Goal: Task Accomplishment & Management: Complete application form

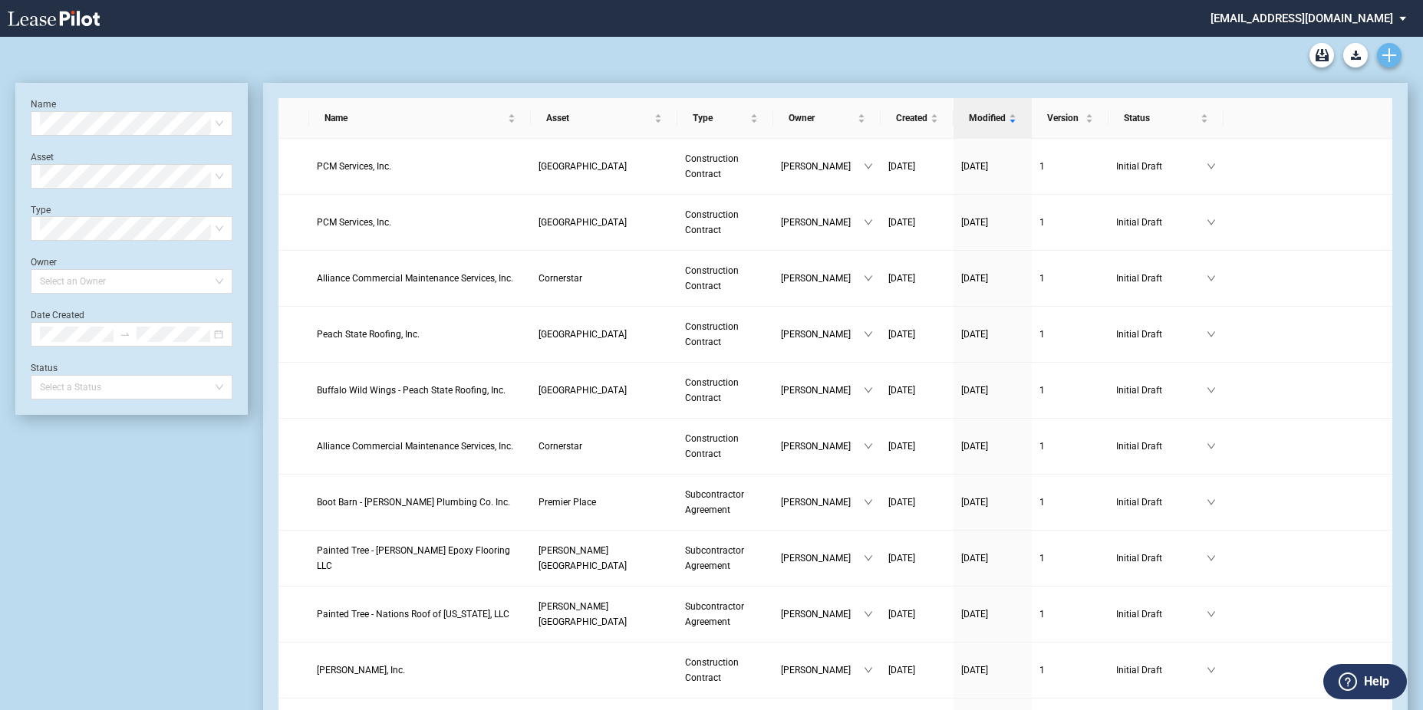
click at [1397, 52] on link "Create new document" at bounding box center [1389, 55] width 25 height 25
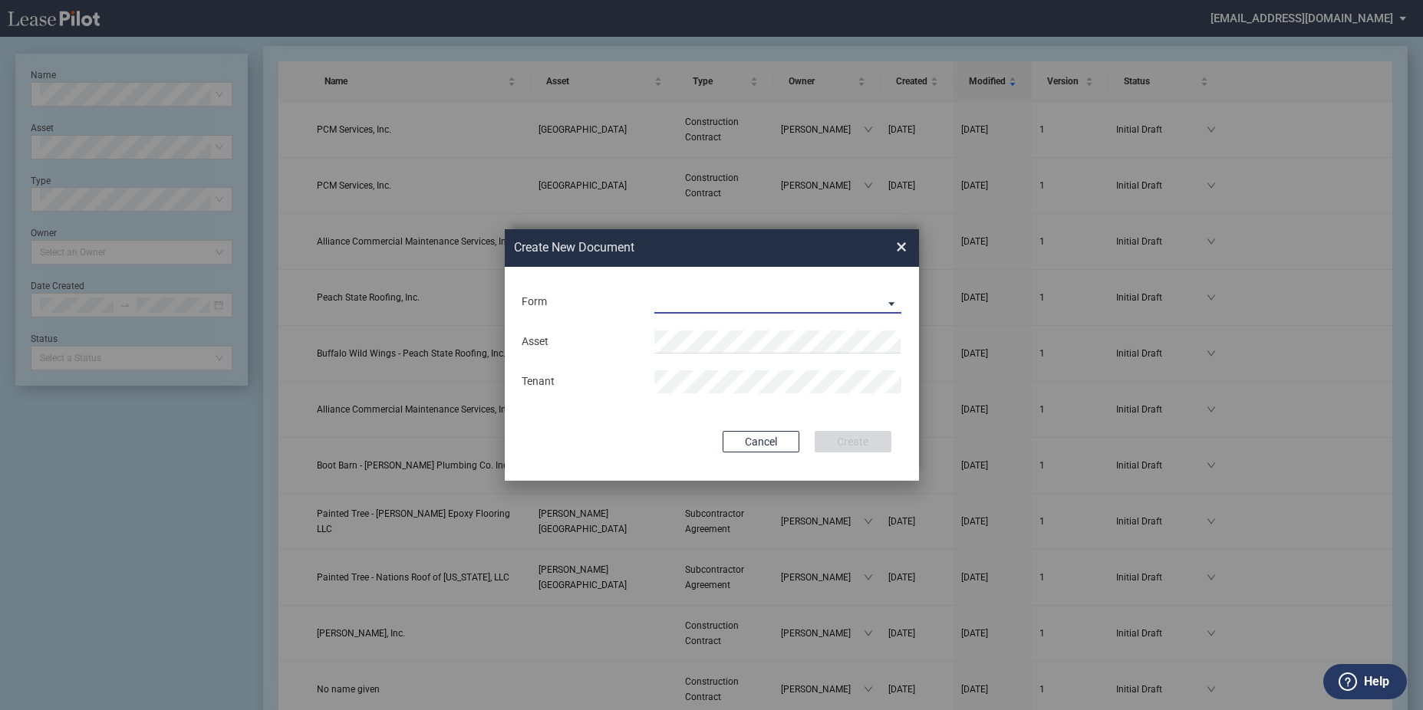
click at [858, 293] on md-select "Construction Contract Subcontractor Agreement" at bounding box center [778, 302] width 248 height 23
click at [739, 304] on div "Construction Contract" at bounding box center [714, 303] width 118 height 17
click at [729, 302] on div "Construction Contract" at bounding box center [709, 303] width 107 height 12
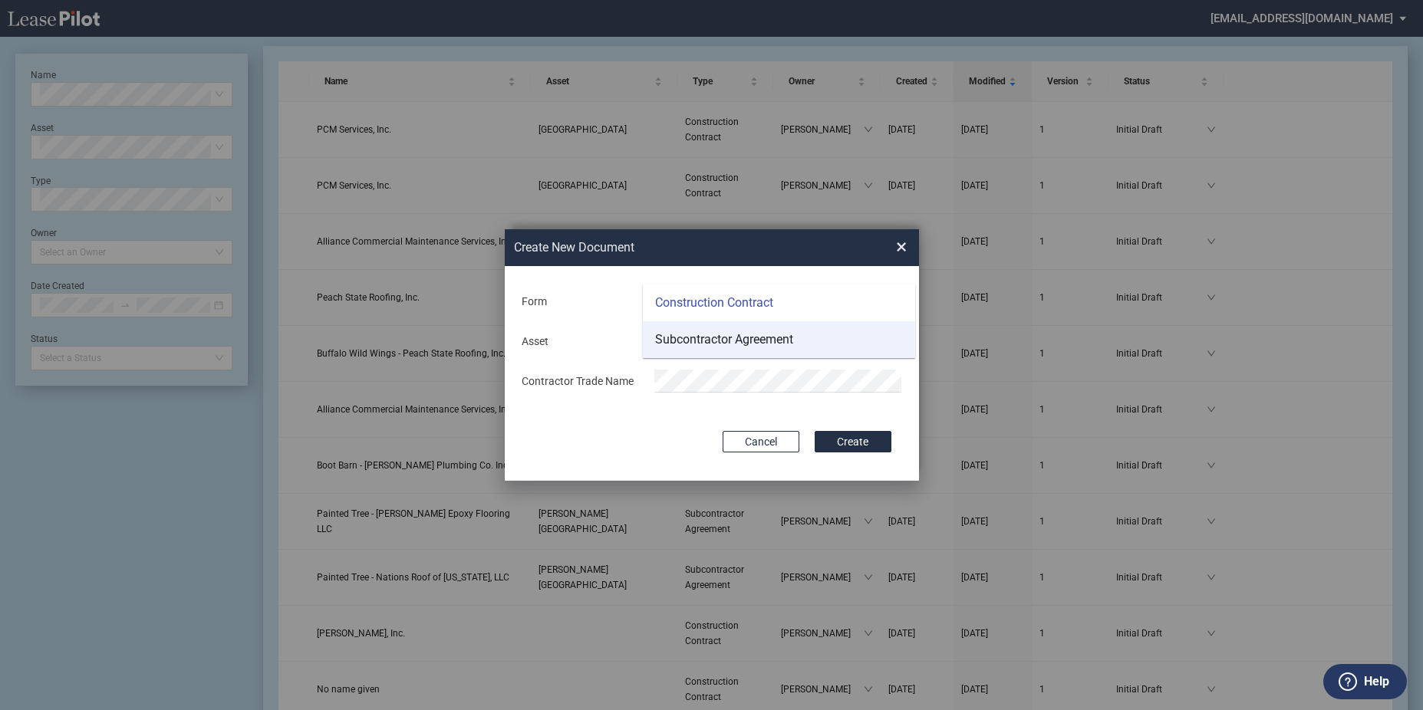
click at [722, 337] on div "Subcontractor Agreement" at bounding box center [724, 339] width 138 height 17
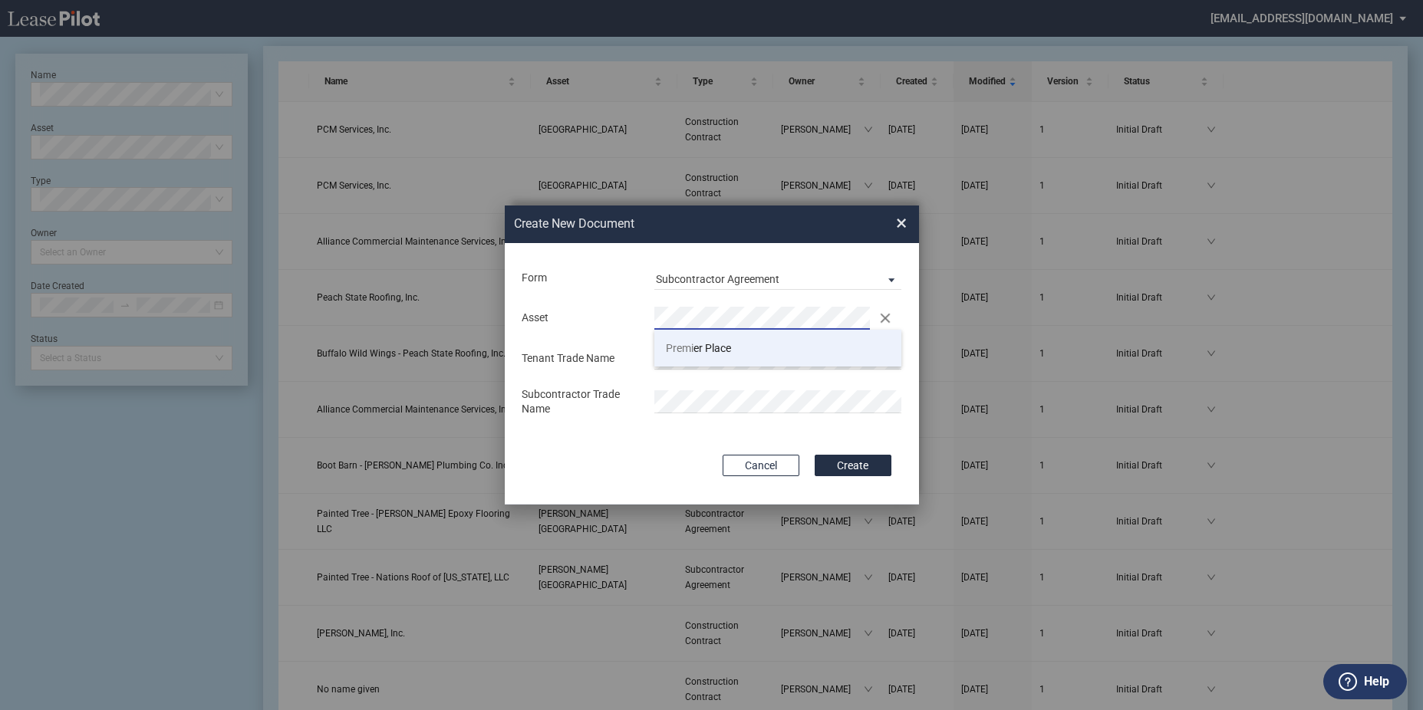
click at [709, 346] on span "Premi er Place" at bounding box center [698, 348] width 65 height 12
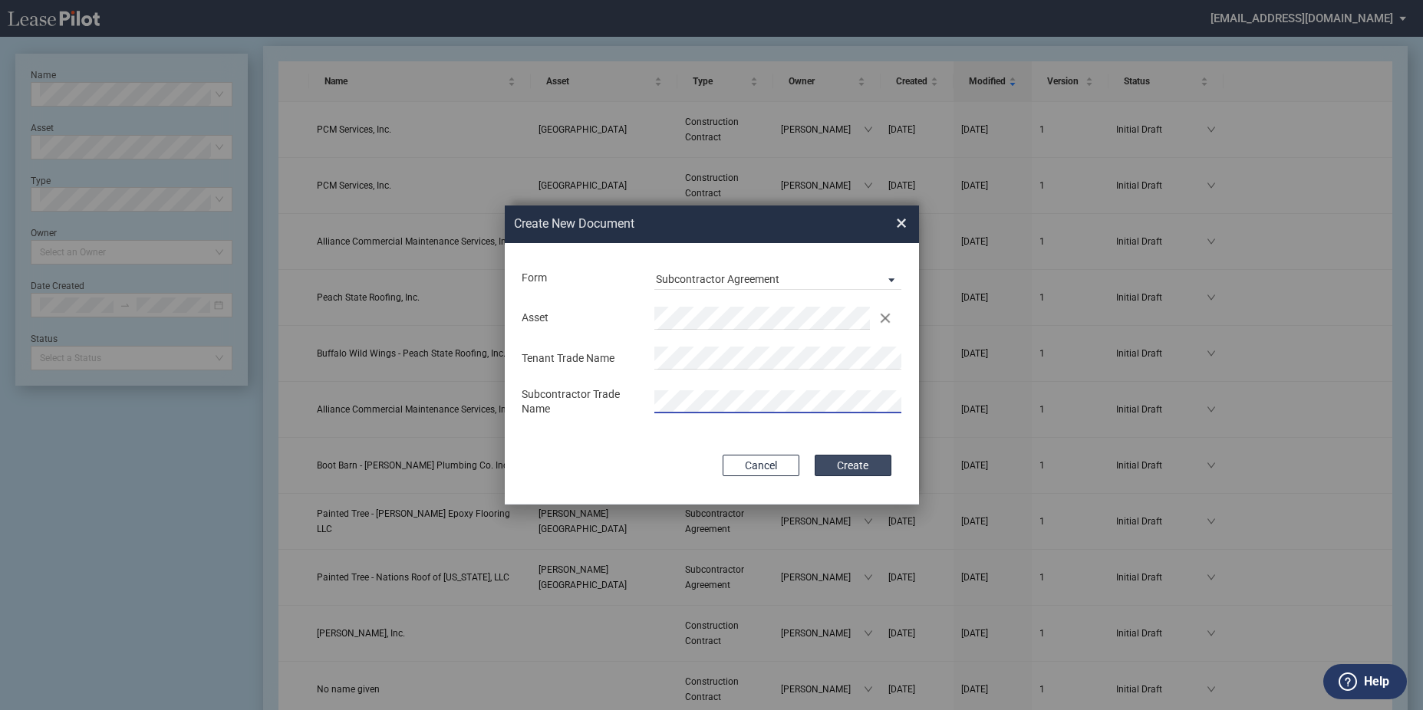
click at [874, 462] on button "Create" at bounding box center [853, 465] width 77 height 21
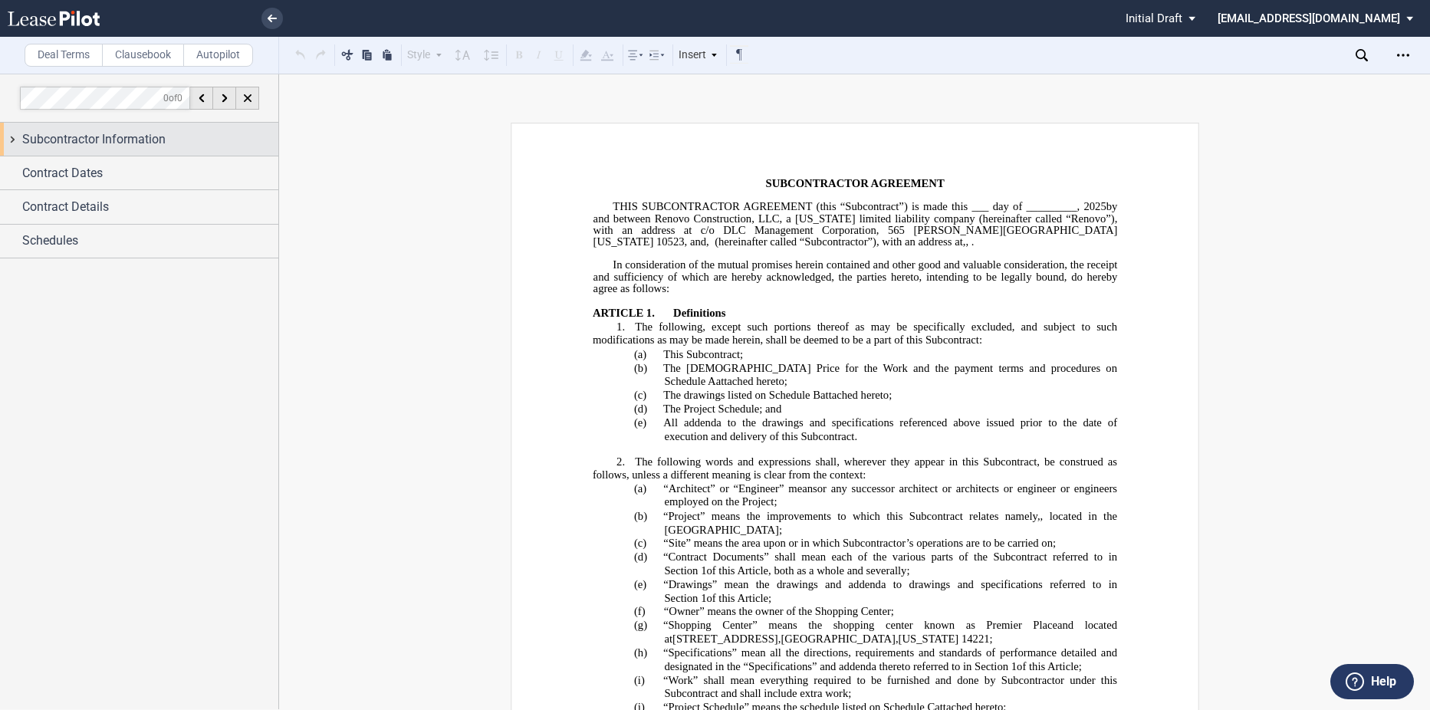
click at [130, 138] on span "Subcontractor Information" at bounding box center [93, 139] width 143 height 18
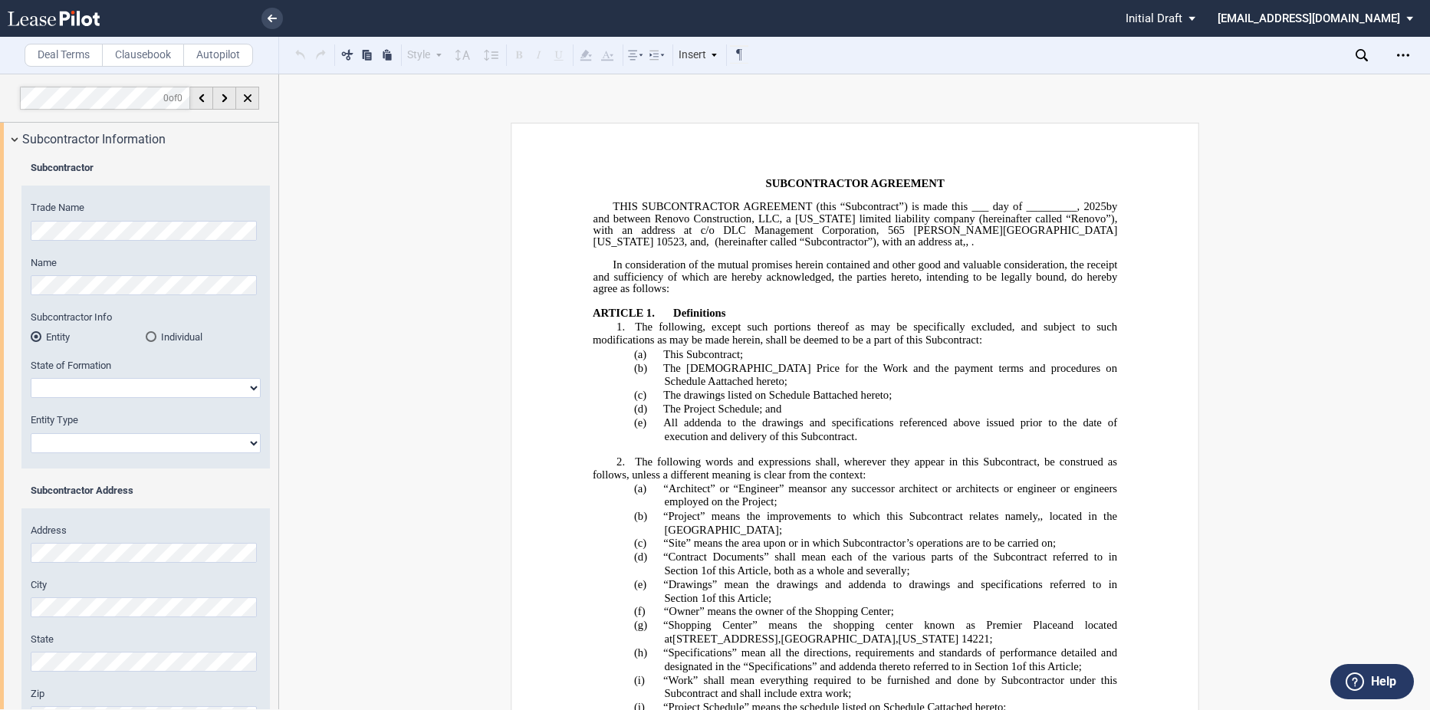
click at [0, 223] on html ".bocls-1{fill:#26354a;fill-rule:evenodd} Loading... × Pending... Pending... Ini…" at bounding box center [715, 355] width 1430 height 710
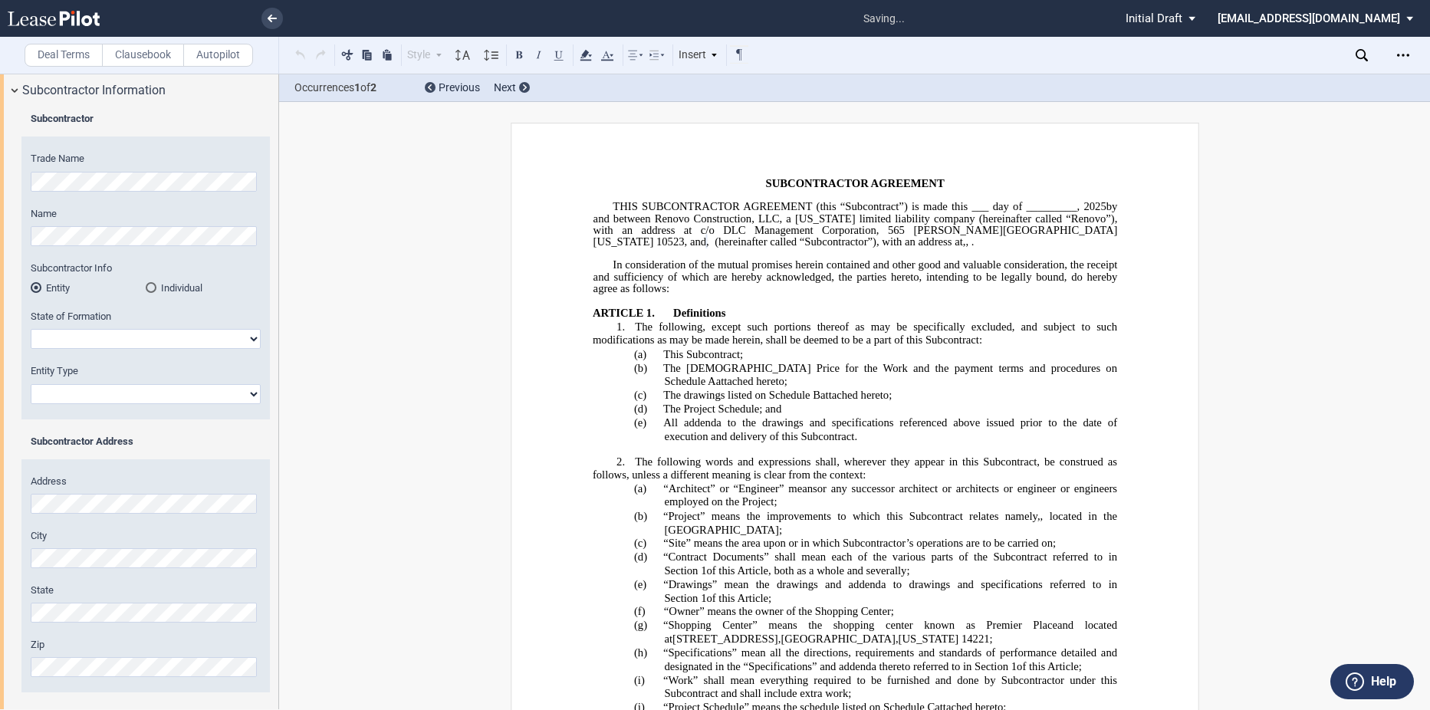
scroll to position [77, 0]
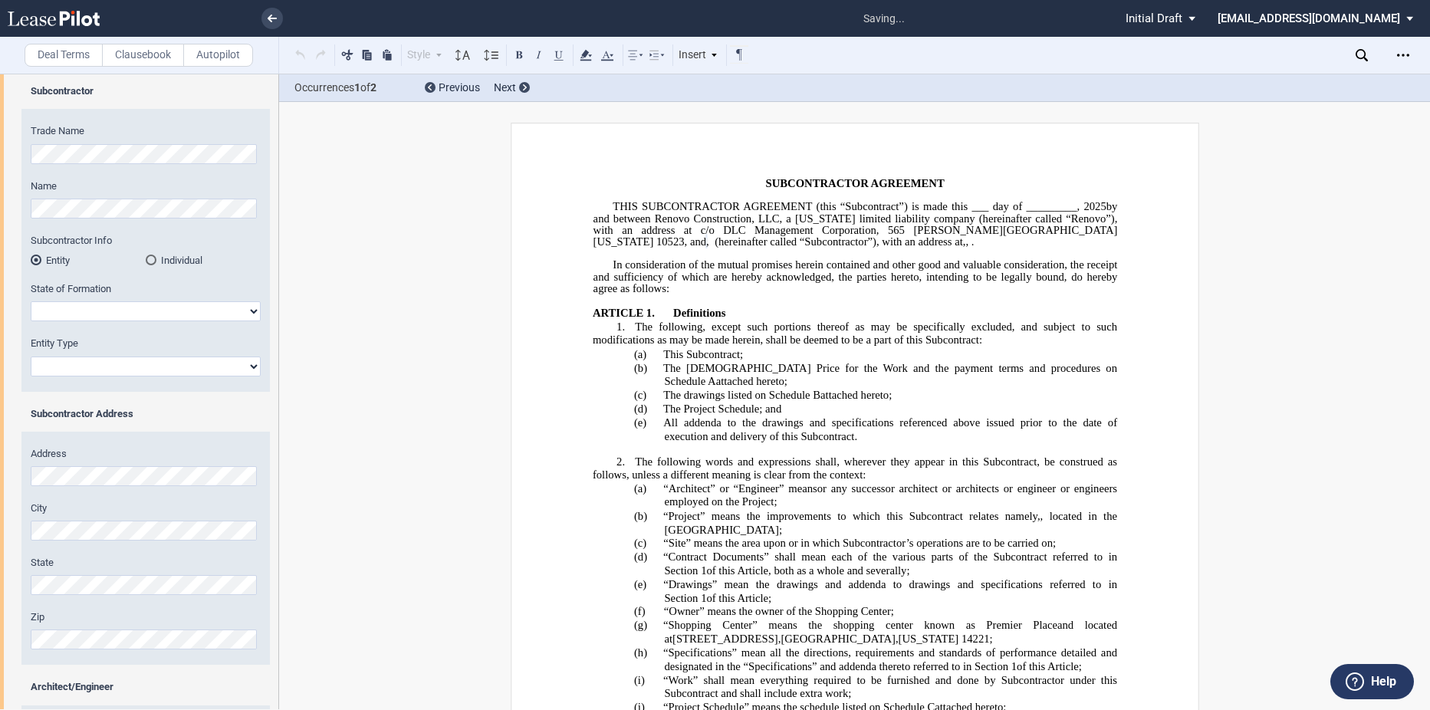
click at [100, 309] on select "[US_STATE] [US_STATE] [US_STATE] [US_STATE] [US_STATE] [US_STATE] [US_STATE] [U…" at bounding box center [146, 311] width 230 height 20
click at [109, 303] on select "[US_STATE] [US_STATE] [US_STATE] [US_STATE] [US_STATE] [US_STATE] [US_STATE] [U…" at bounding box center [146, 311] width 230 height 20
click at [31, 301] on select "[US_STATE] [US_STATE] [US_STATE] [US_STATE] [US_STATE] [US_STATE] [US_STATE] [U…" at bounding box center [146, 311] width 230 height 20
click at [78, 308] on select "[US_STATE] [US_STATE] [US_STATE] [US_STATE] [US_STATE] [US_STATE] [US_STATE] [U…" at bounding box center [146, 311] width 230 height 20
select select "[US_STATE]"
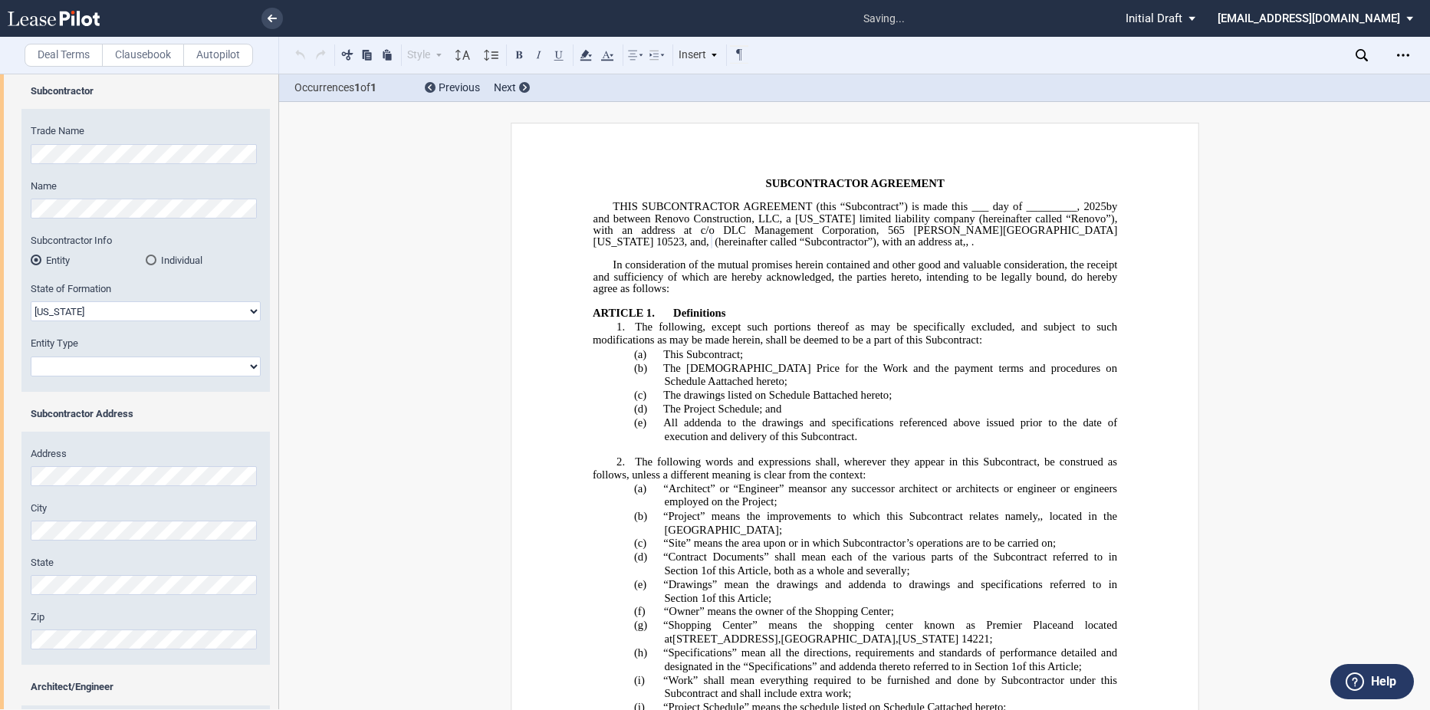
click at [31, 301] on select "[US_STATE] [US_STATE] [US_STATE] [US_STATE] [US_STATE] [US_STATE] [US_STATE] [U…" at bounding box center [146, 311] width 230 height 20
click at [88, 371] on select "Corporation Limited Liability Company General Partnership Limited Partnership O…" at bounding box center [146, 367] width 230 height 20
select select "Corporation"
click at [31, 357] on select "Corporation Limited Liability Company General Partnership Limited Partnership O…" at bounding box center [146, 367] width 230 height 20
click at [111, 486] on div "Address City State Zip" at bounding box center [145, 556] width 248 height 219
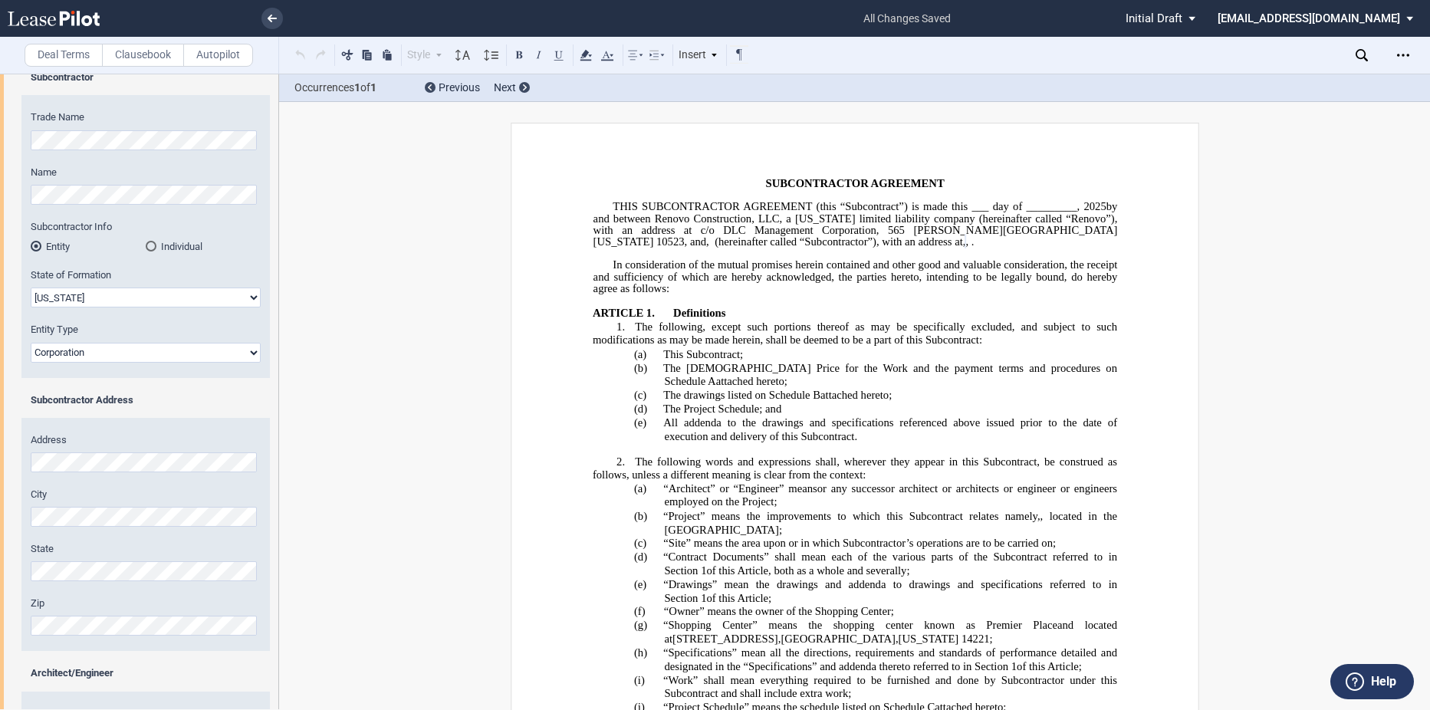
scroll to position [91, 0]
click at [86, 558] on div "State" at bounding box center [146, 560] width 230 height 39
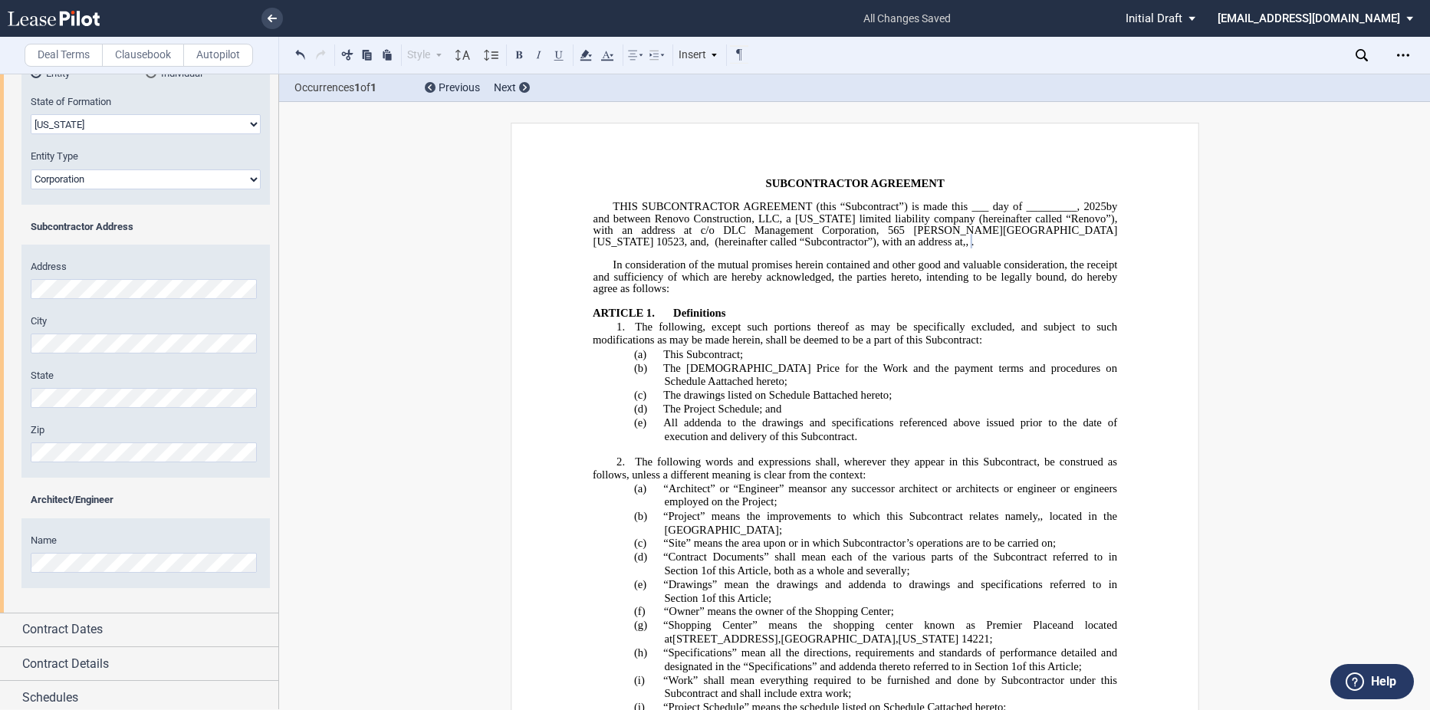
scroll to position [269, 0]
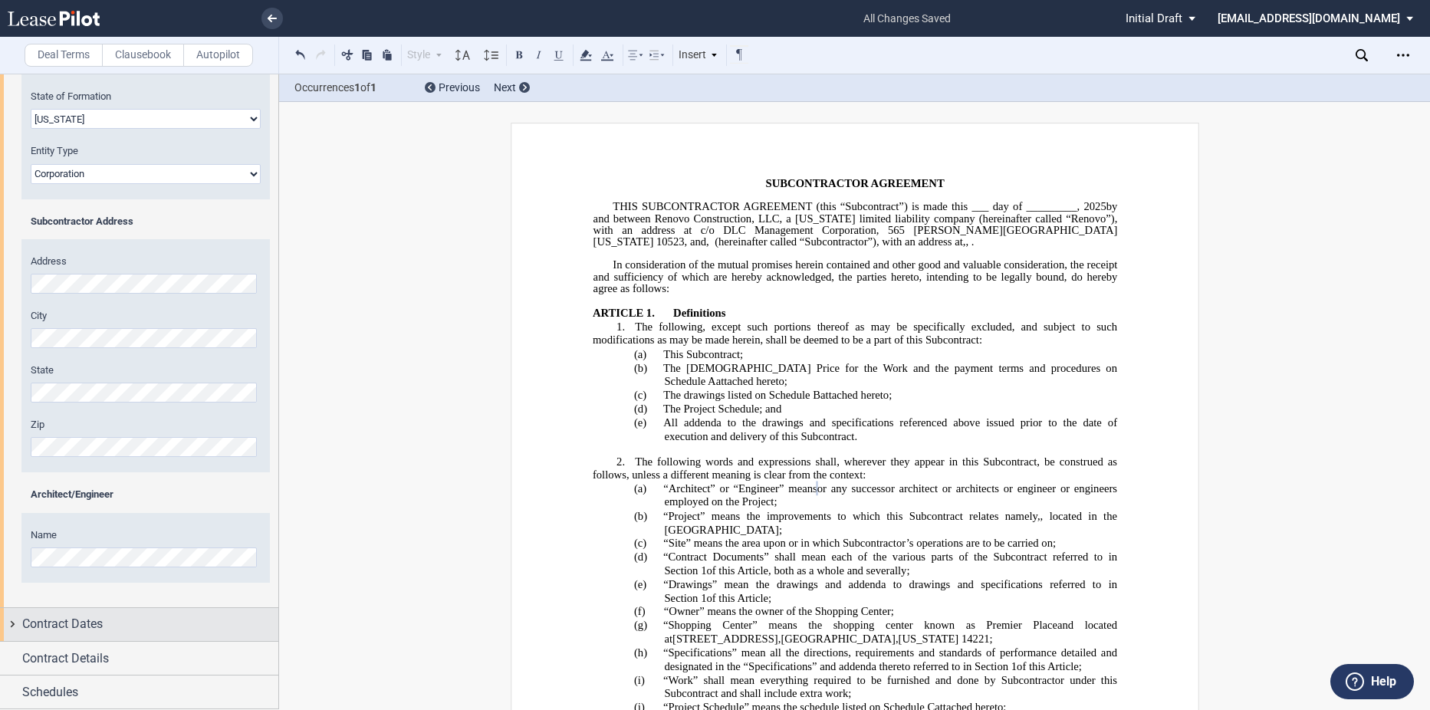
click at [91, 614] on div "Contract Dates" at bounding box center [139, 624] width 278 height 33
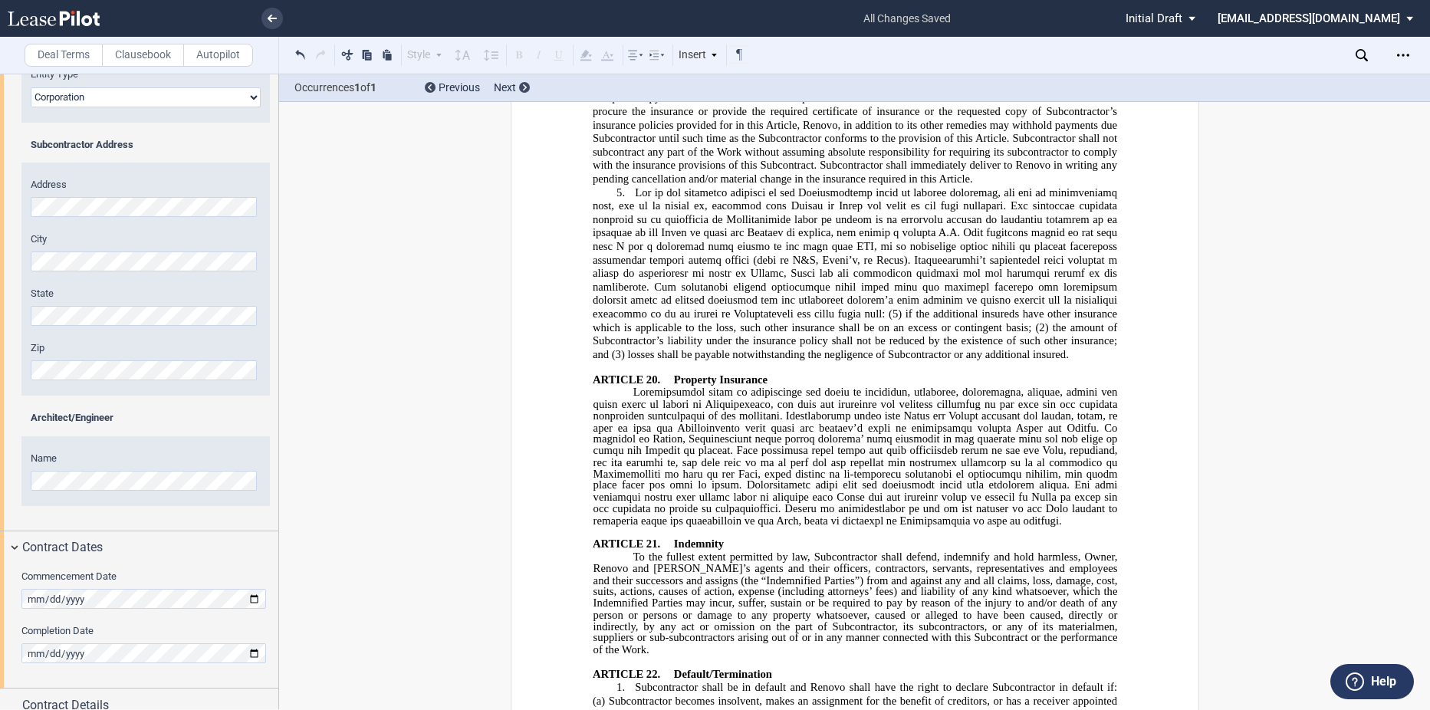
scroll to position [10086, 0]
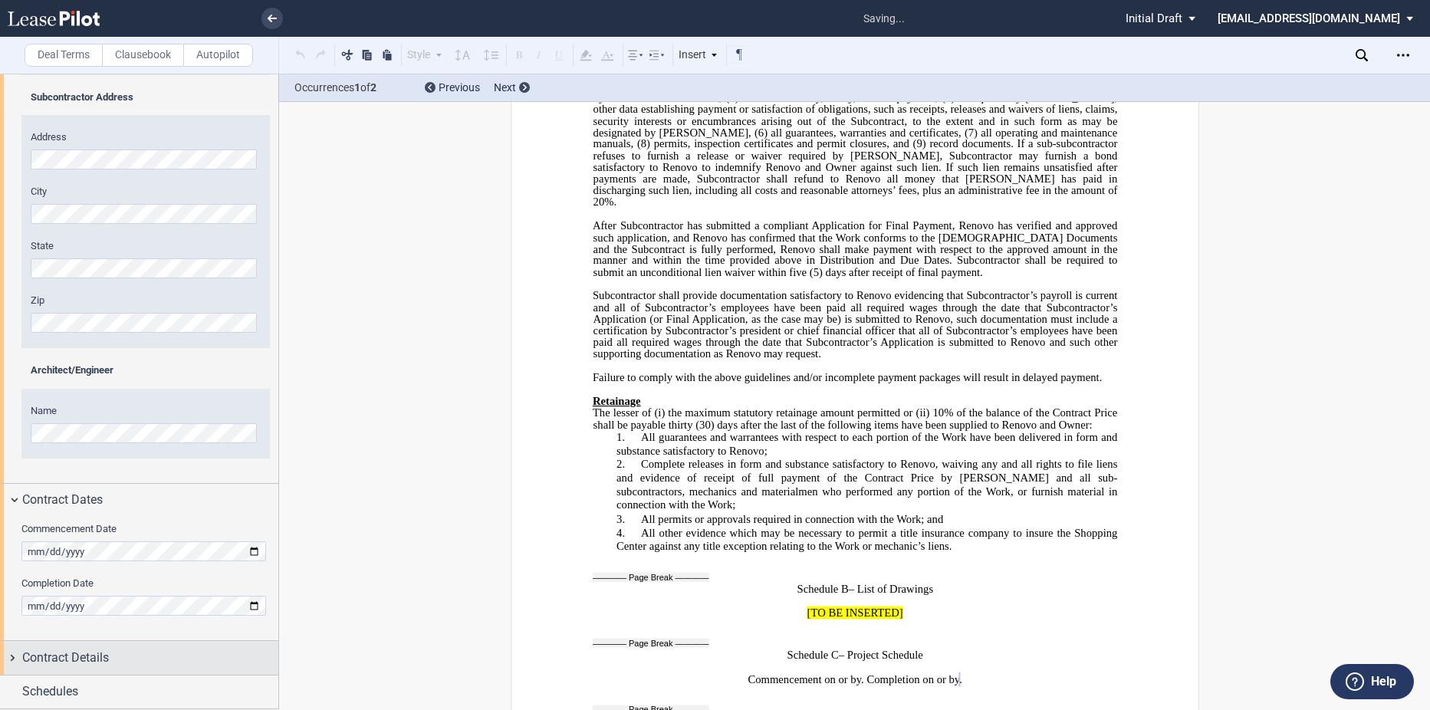
click at [43, 659] on span "Contract Details" at bounding box center [65, 658] width 87 height 18
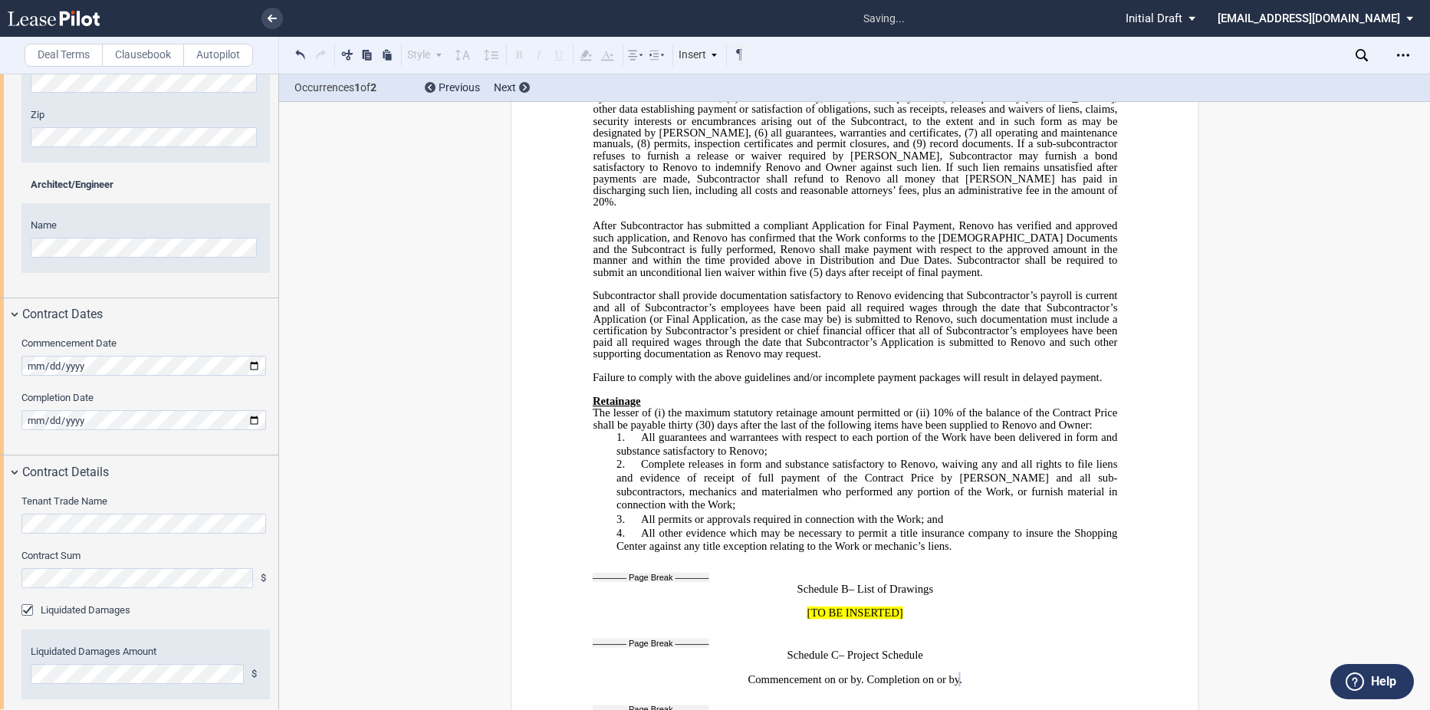
scroll to position [628, 0]
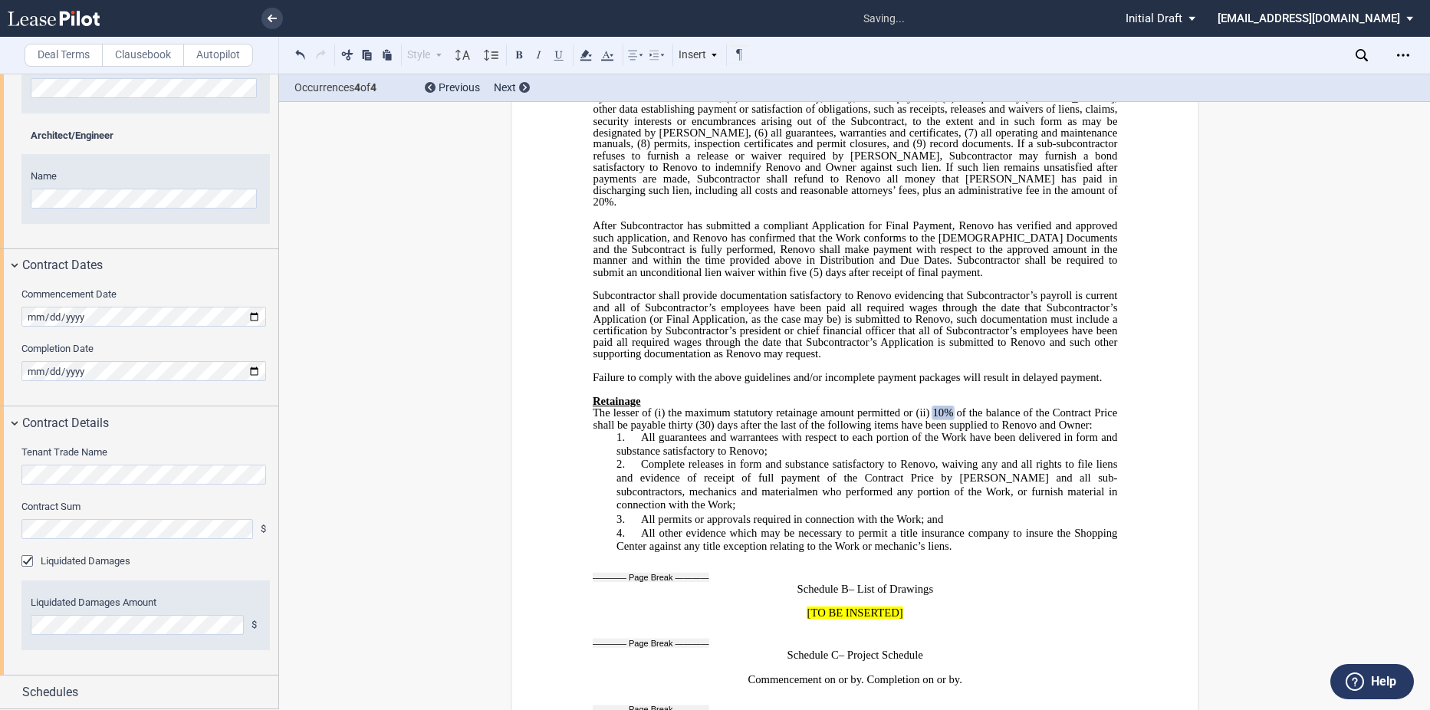
click at [183, 494] on div "Tenant Trade Name Contract Sum $ Liquidated Damages Liquidated Damages Amount $" at bounding box center [139, 557] width 278 height 235
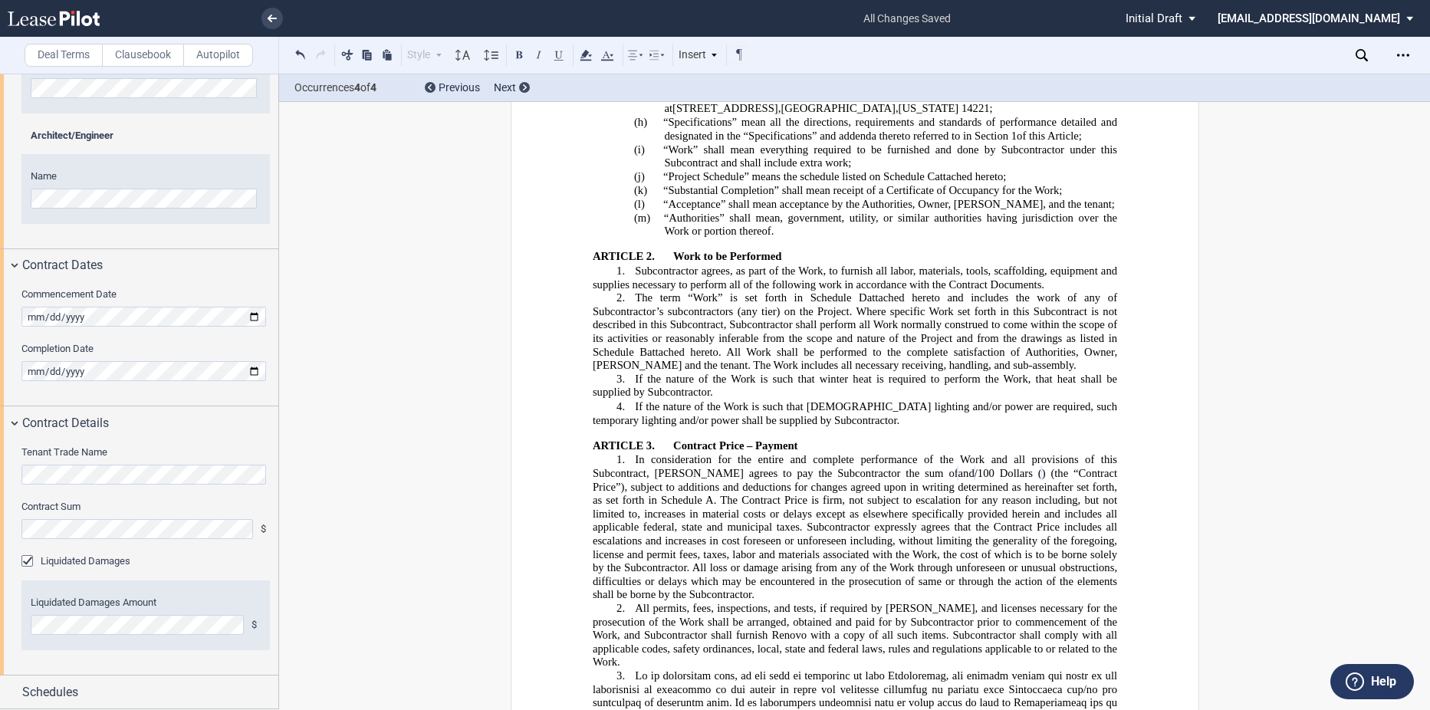
scroll to position [614, 0]
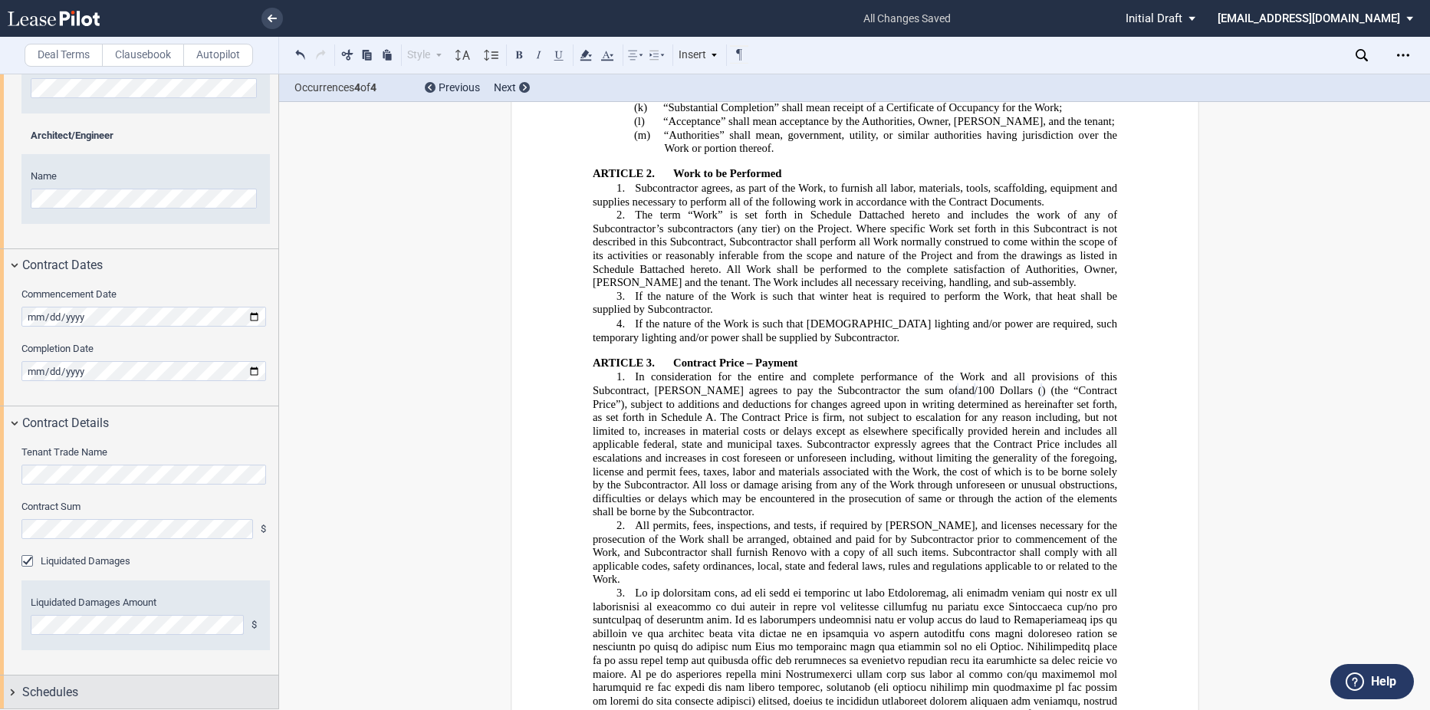
click at [58, 698] on span "Schedules" at bounding box center [50, 692] width 56 height 18
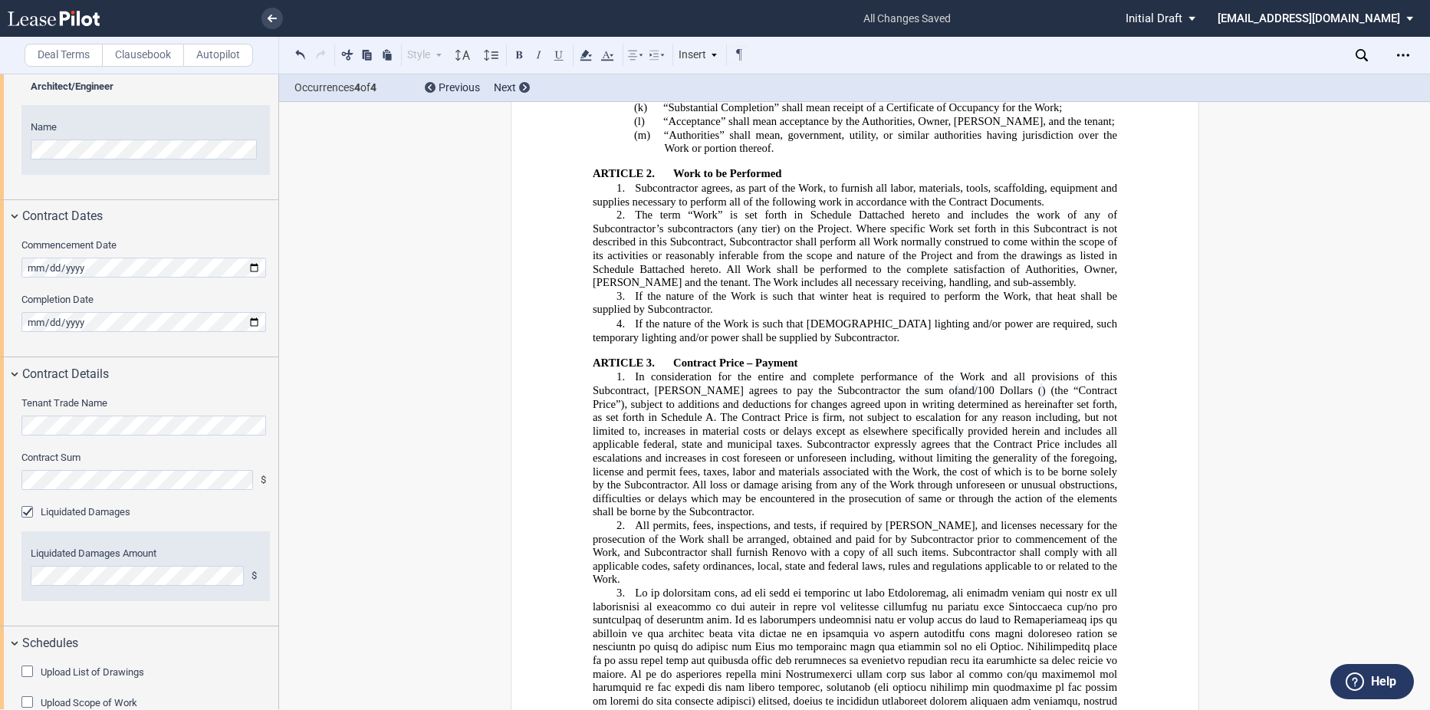
scroll to position [704, 0]
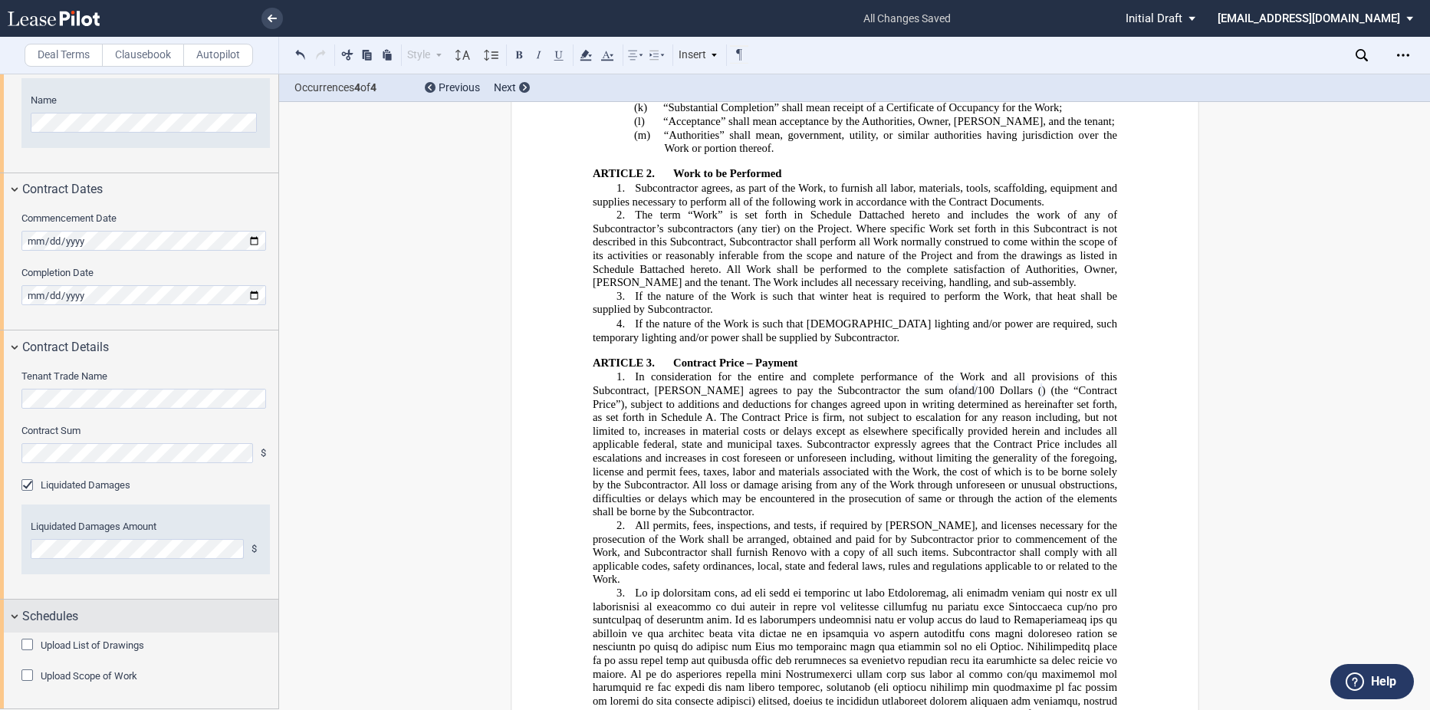
click at [68, 634] on div "Upload List of Drawings Files Upload Drawing Choose File Loading" at bounding box center [139, 671] width 278 height 76
click at [49, 653] on md-checkbox "Upload List of Drawings" at bounding box center [82, 645] width 123 height 15
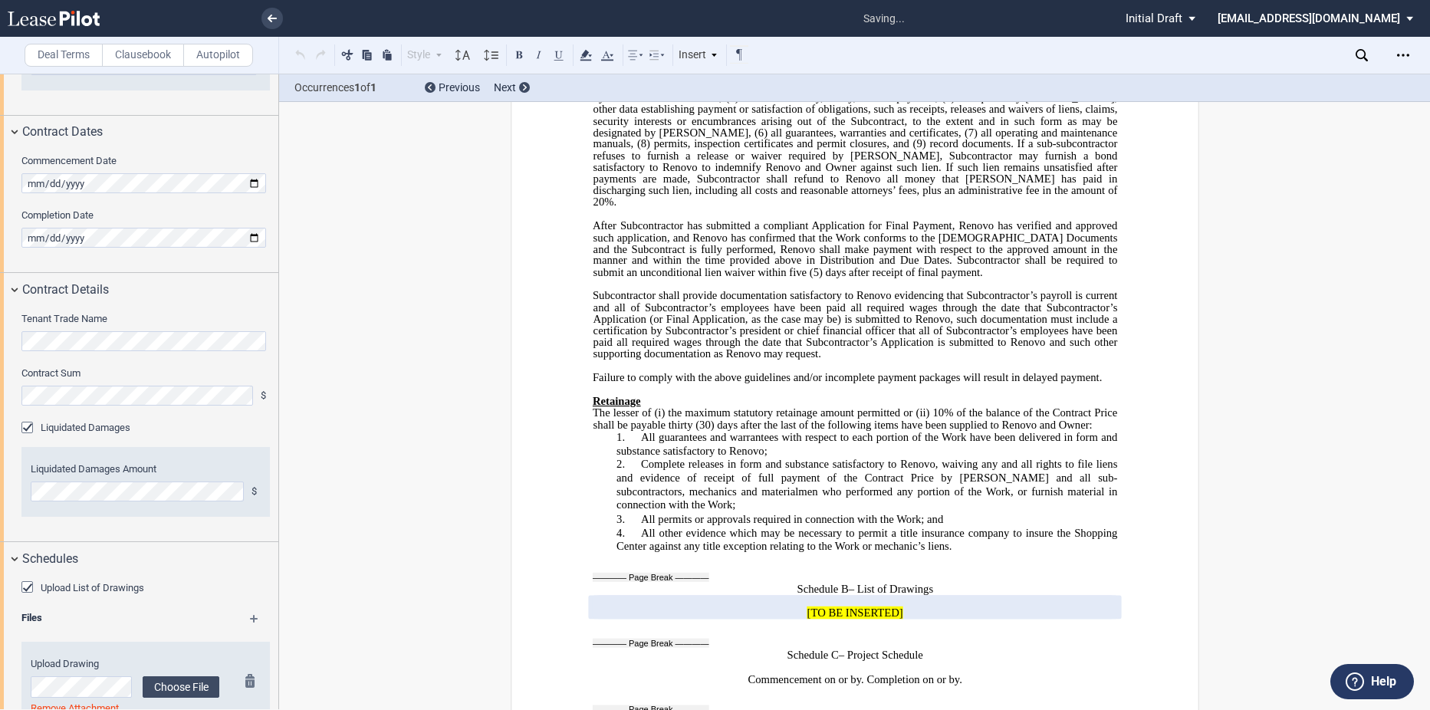
scroll to position [839, 0]
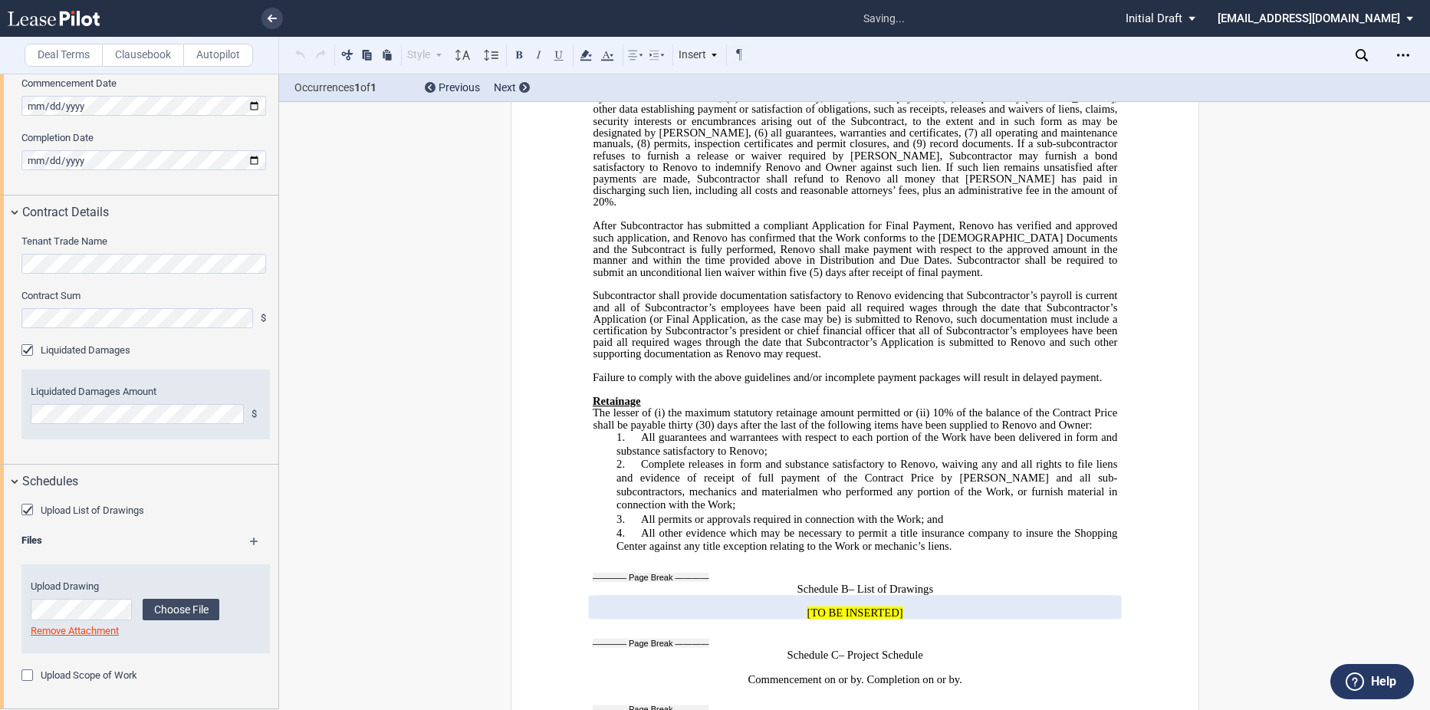
click at [47, 673] on label "Upload Scope of Work" at bounding box center [89, 676] width 97 height 14
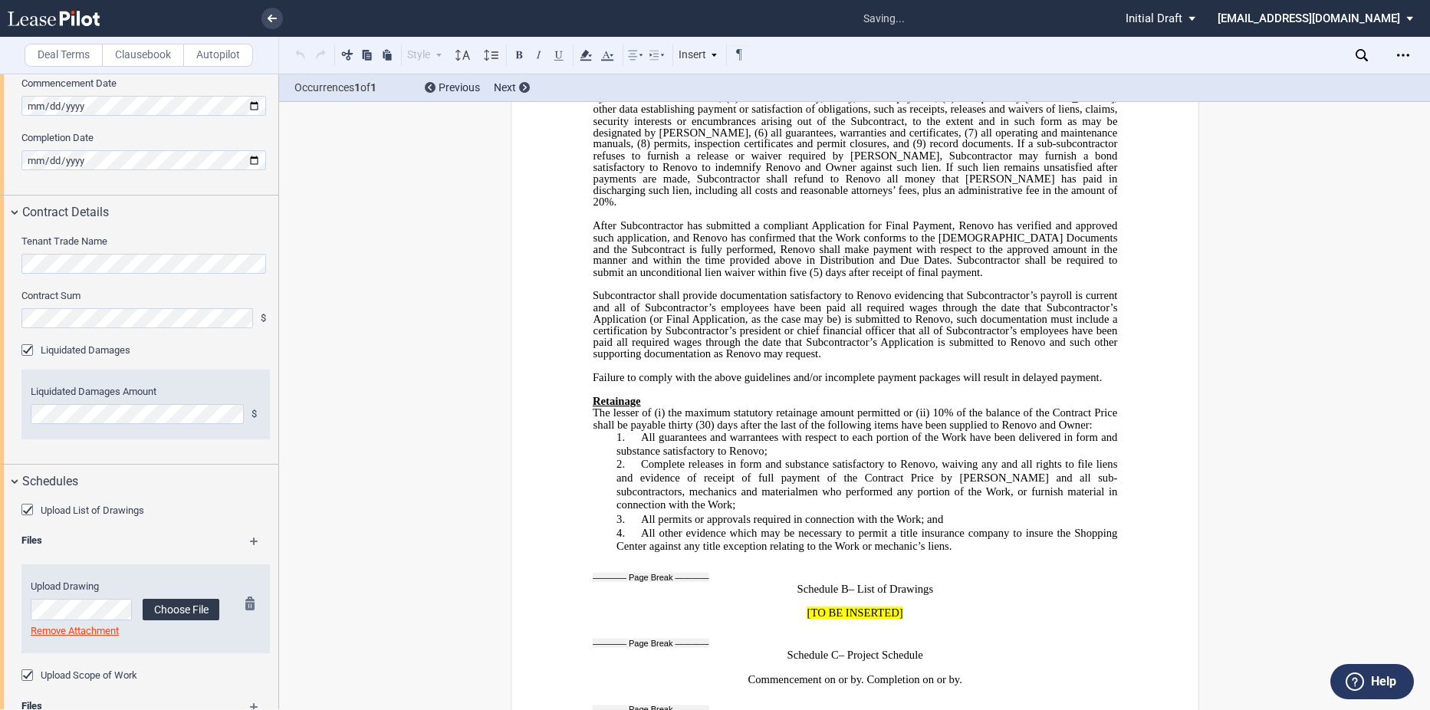
click at [173, 605] on label "Choose File" at bounding box center [181, 609] width 77 height 21
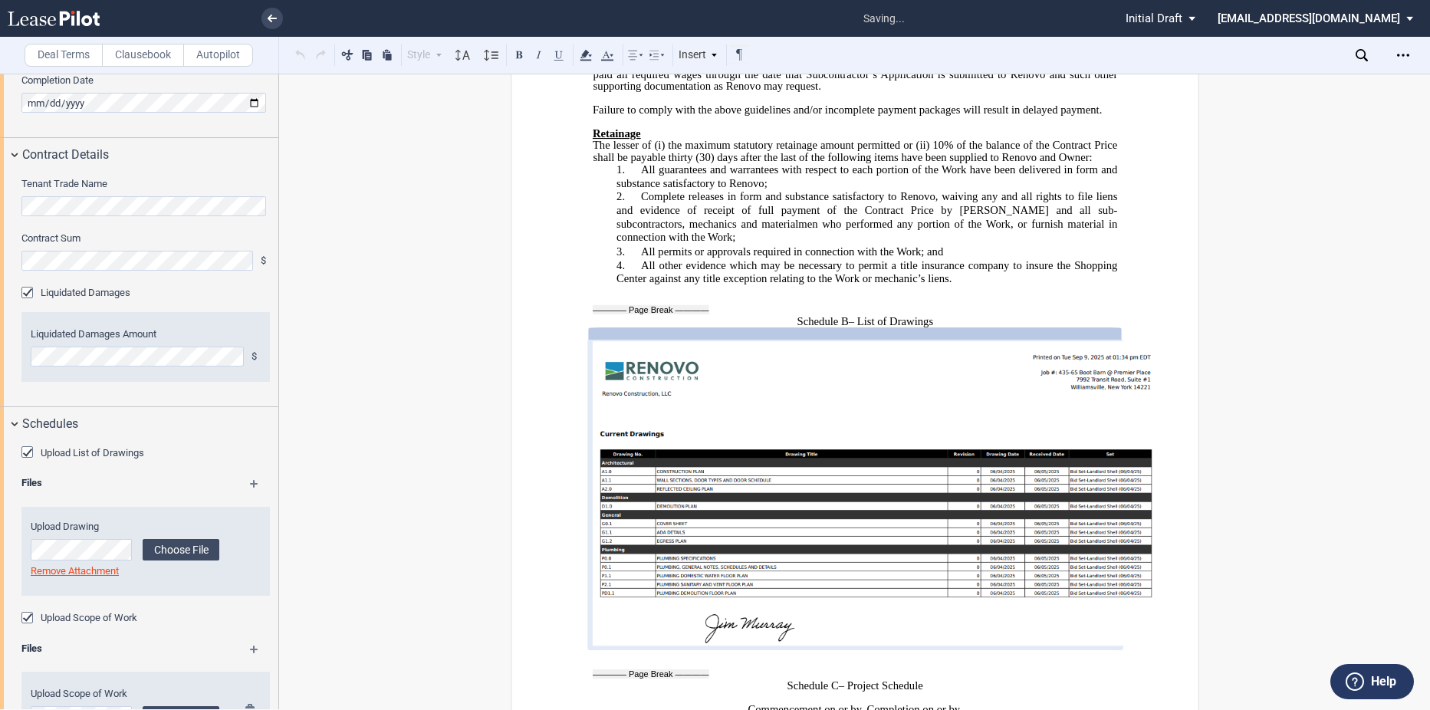
scroll to position [973, 0]
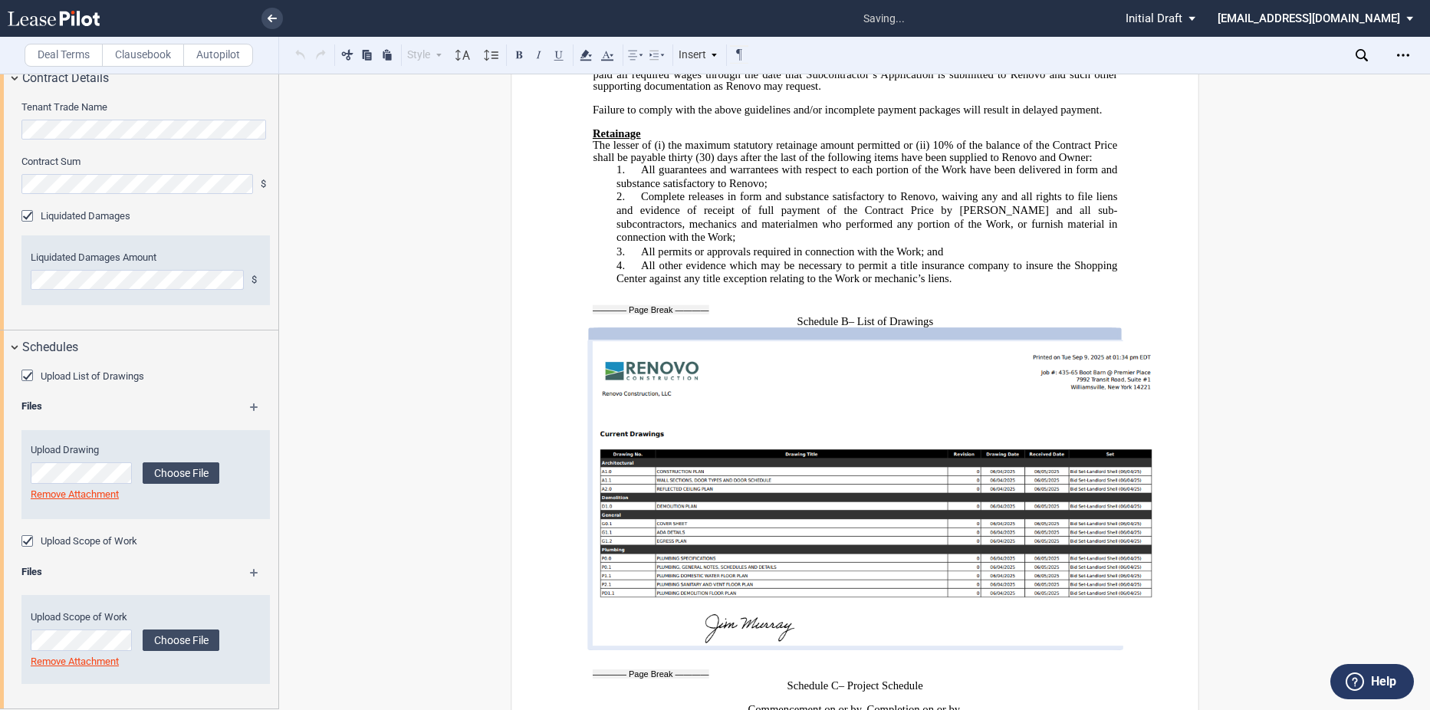
click at [250, 569] on md-icon at bounding box center [261, 578] width 22 height 18
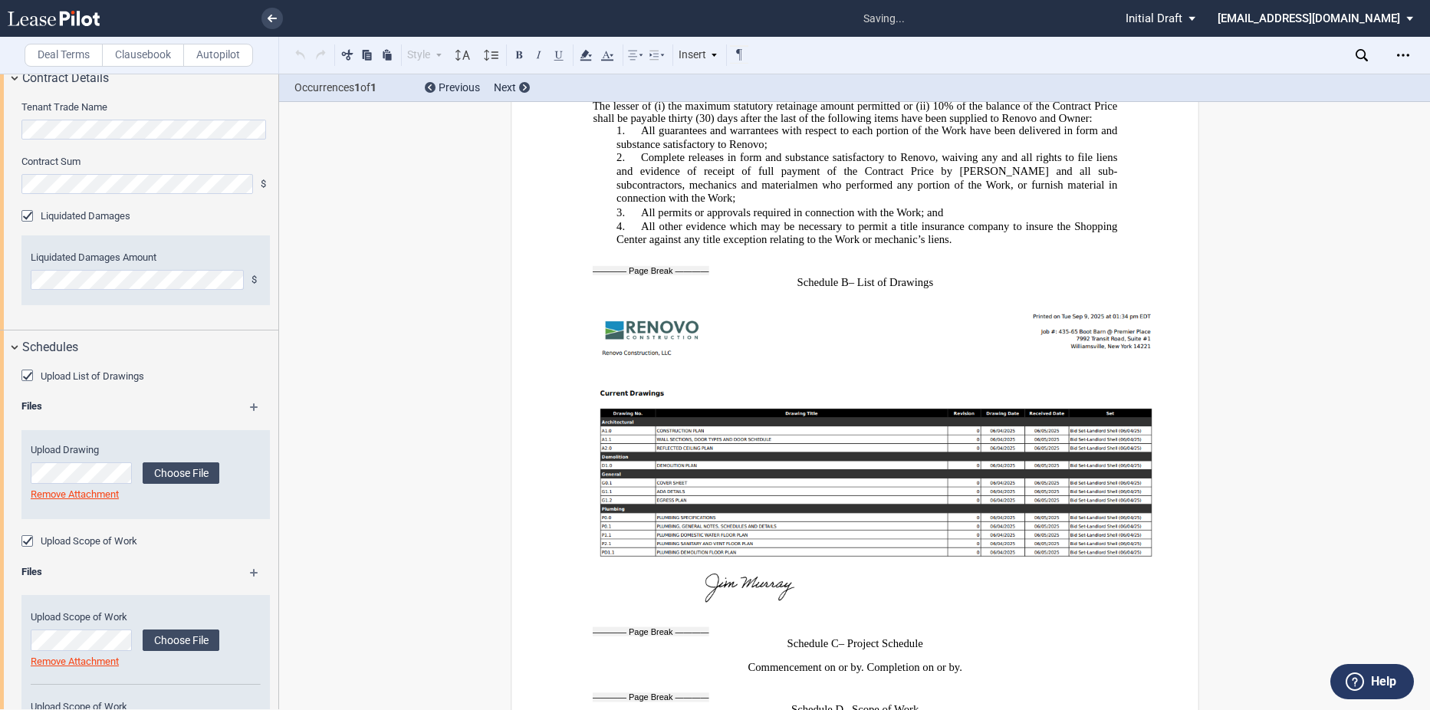
click at [250, 569] on md-icon at bounding box center [261, 578] width 22 height 18
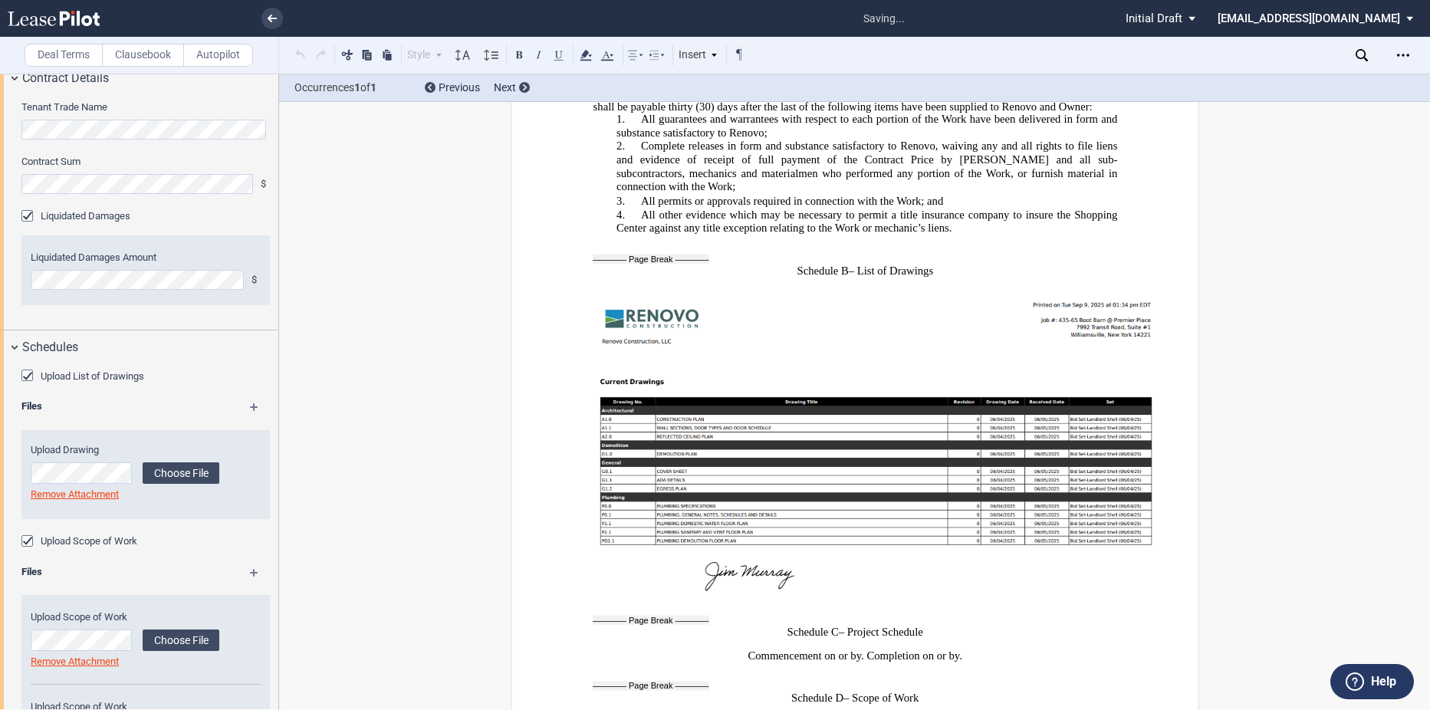
click at [250, 569] on md-icon at bounding box center [261, 578] width 22 height 18
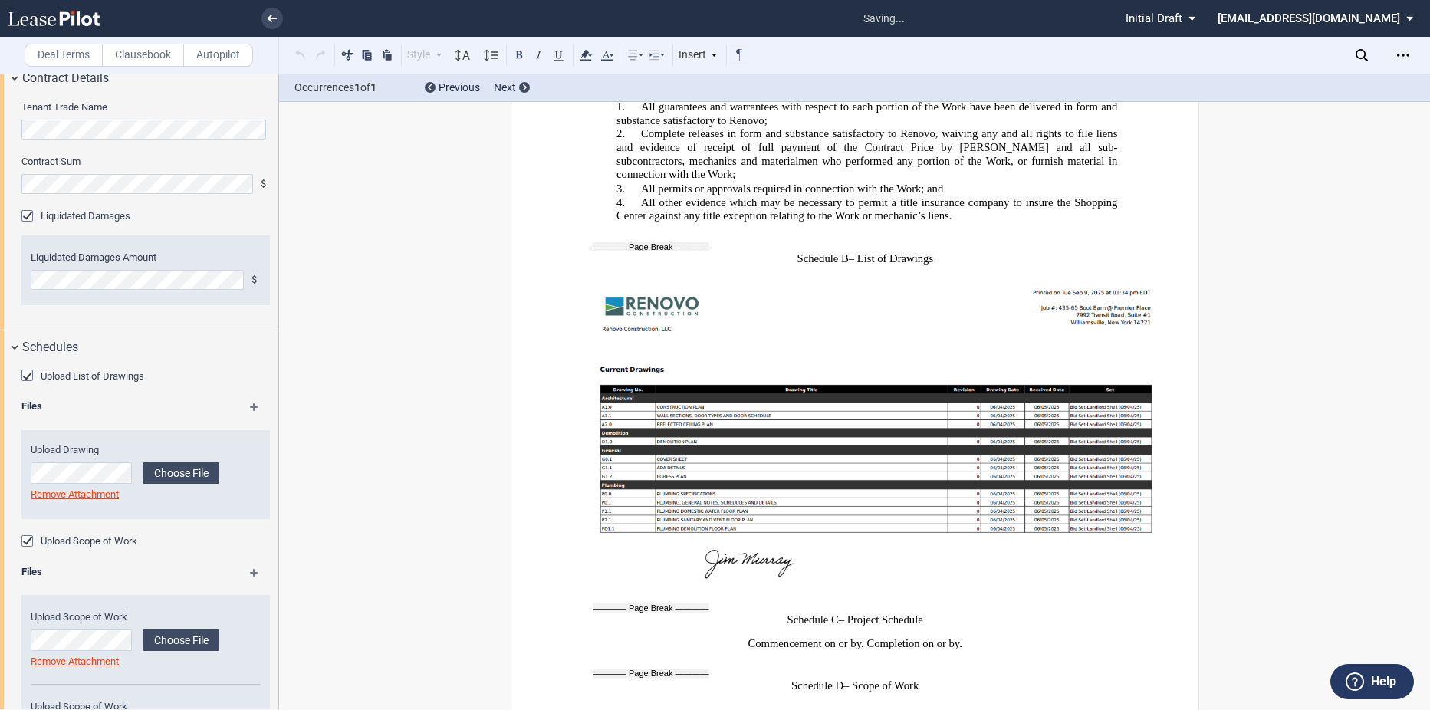
click at [250, 569] on md-icon at bounding box center [261, 578] width 22 height 18
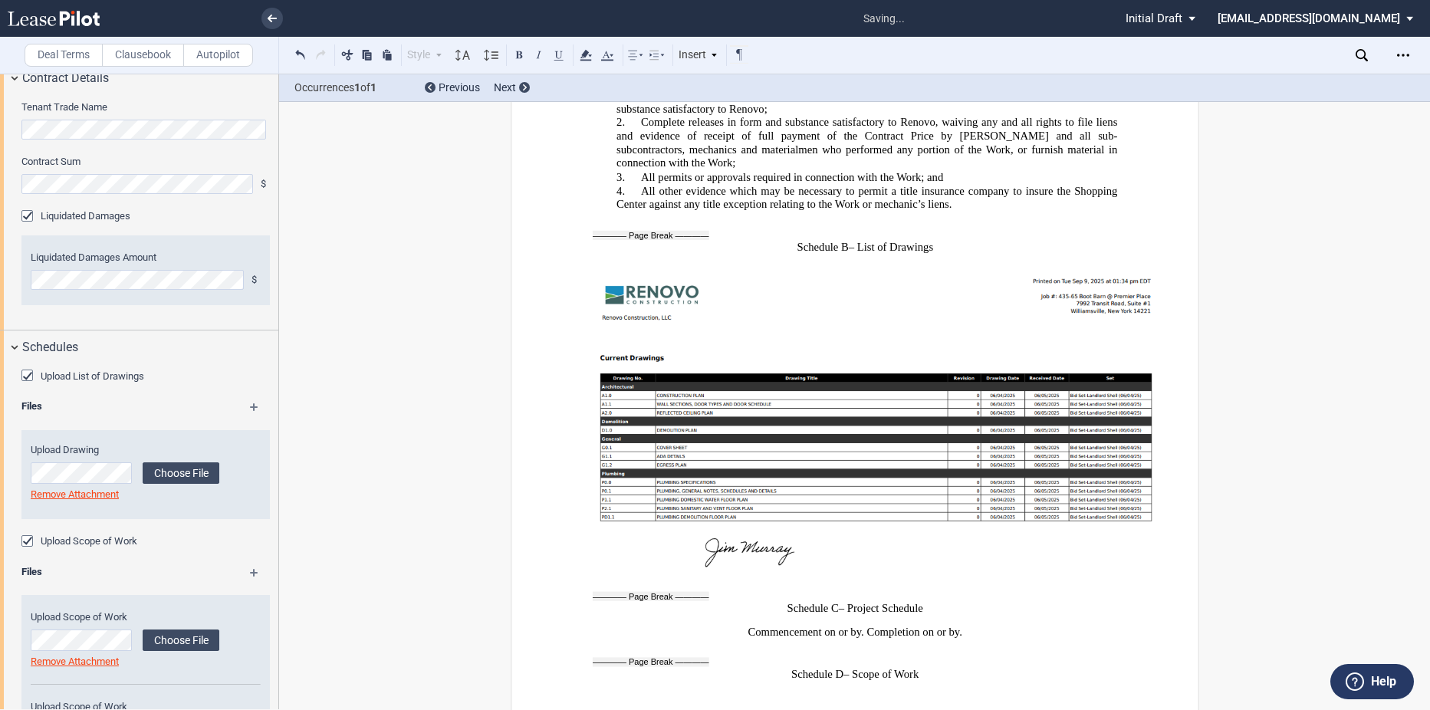
click at [250, 569] on md-icon at bounding box center [261, 578] width 22 height 18
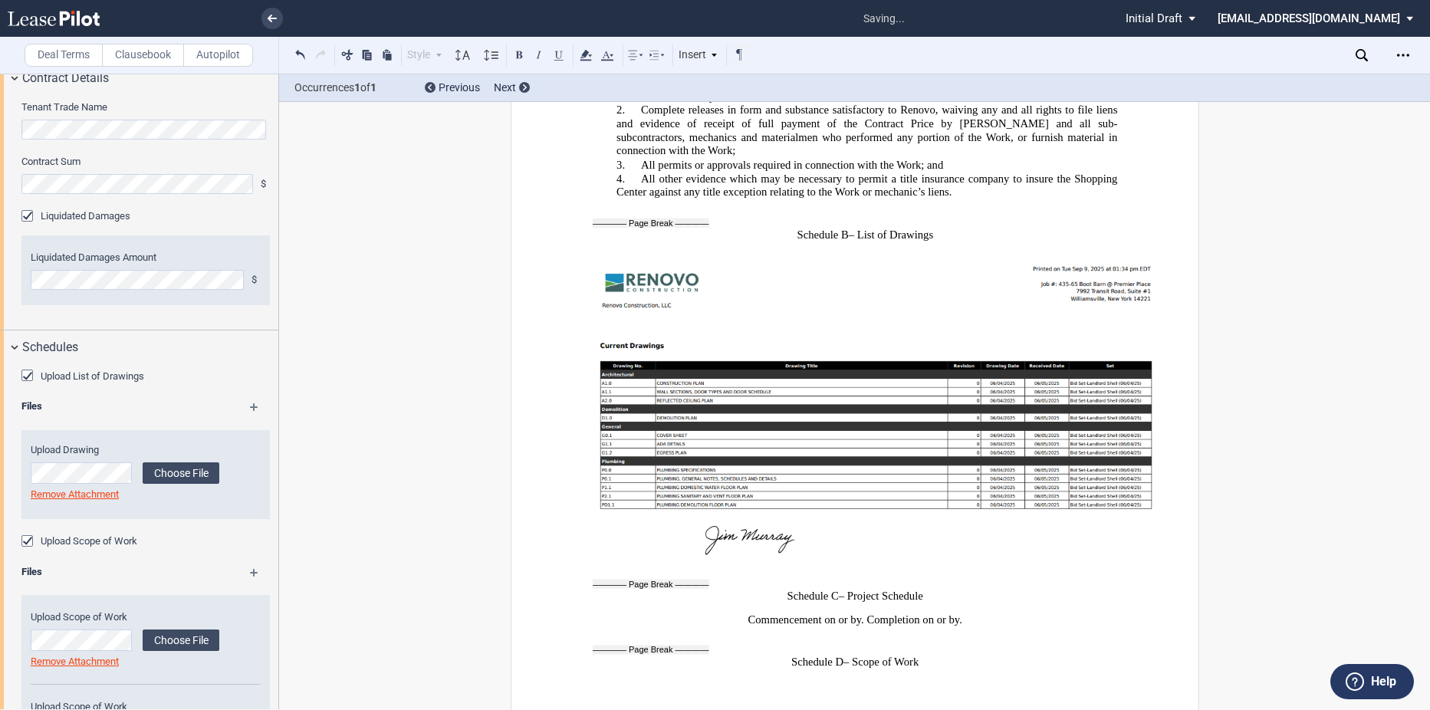
click at [250, 569] on md-icon at bounding box center [261, 578] width 22 height 18
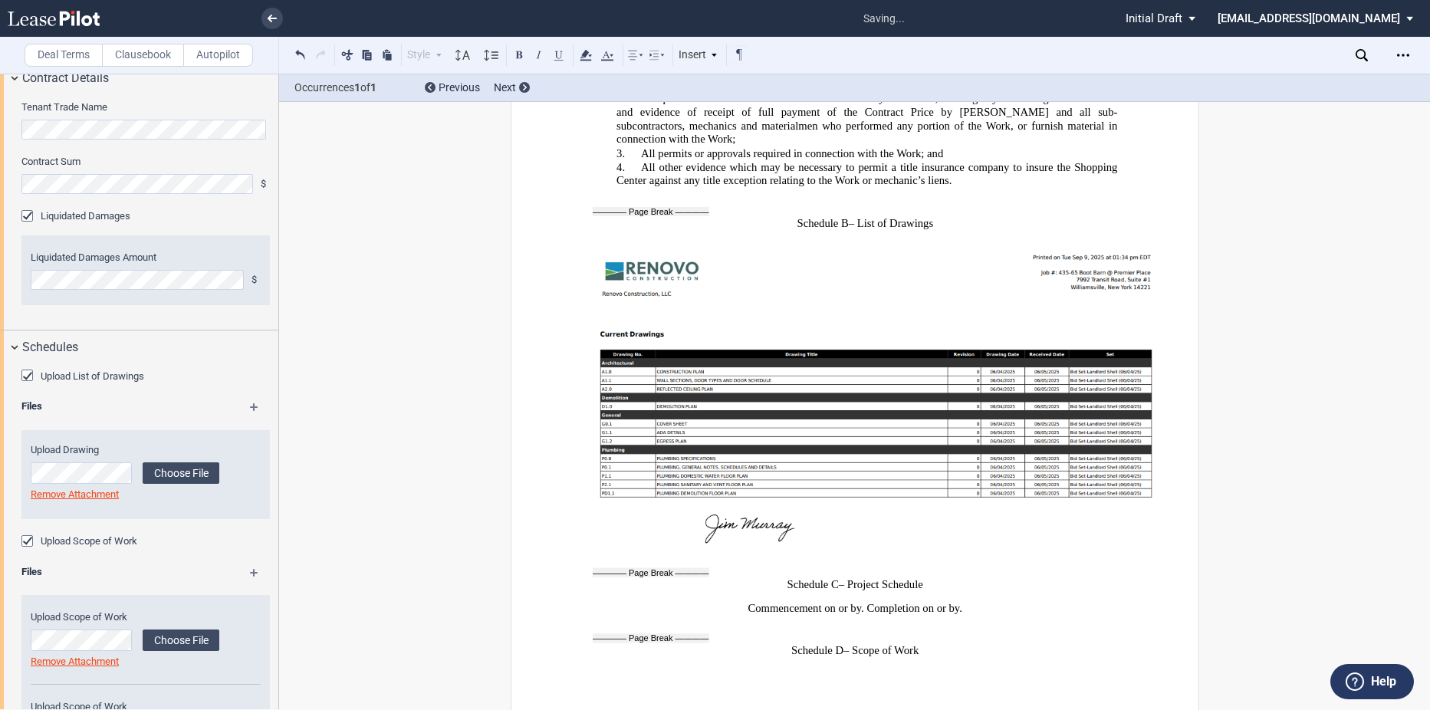
click at [250, 569] on md-icon at bounding box center [261, 578] width 22 height 18
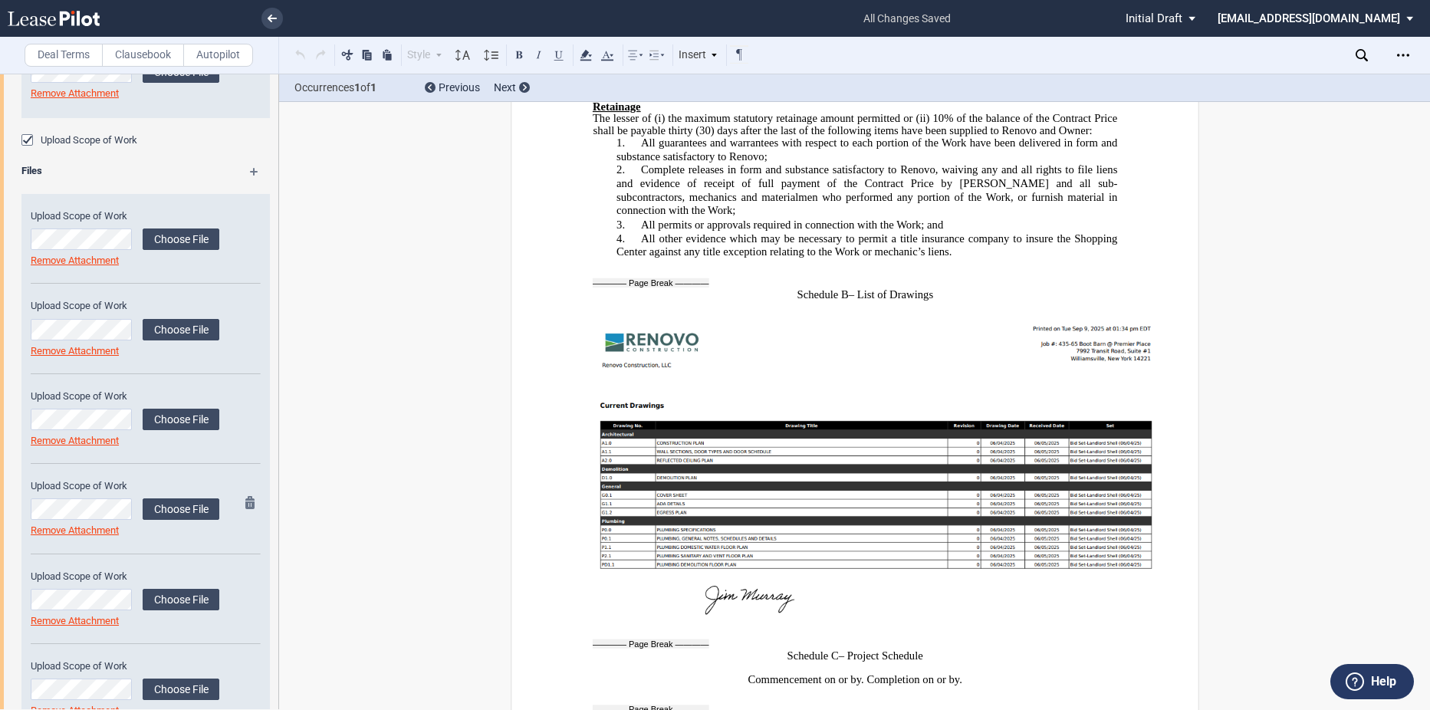
scroll to position [1433, 0]
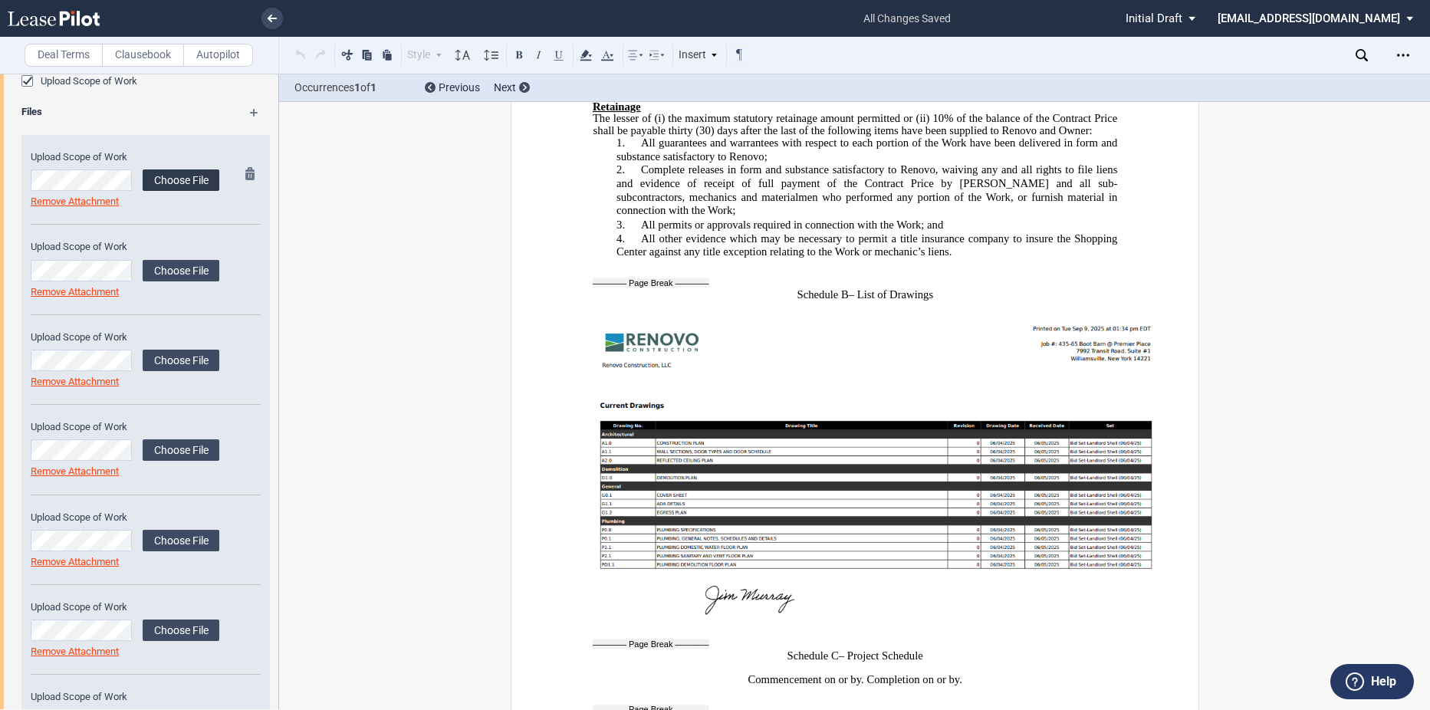
click at [162, 180] on label "Choose File" at bounding box center [181, 180] width 77 height 21
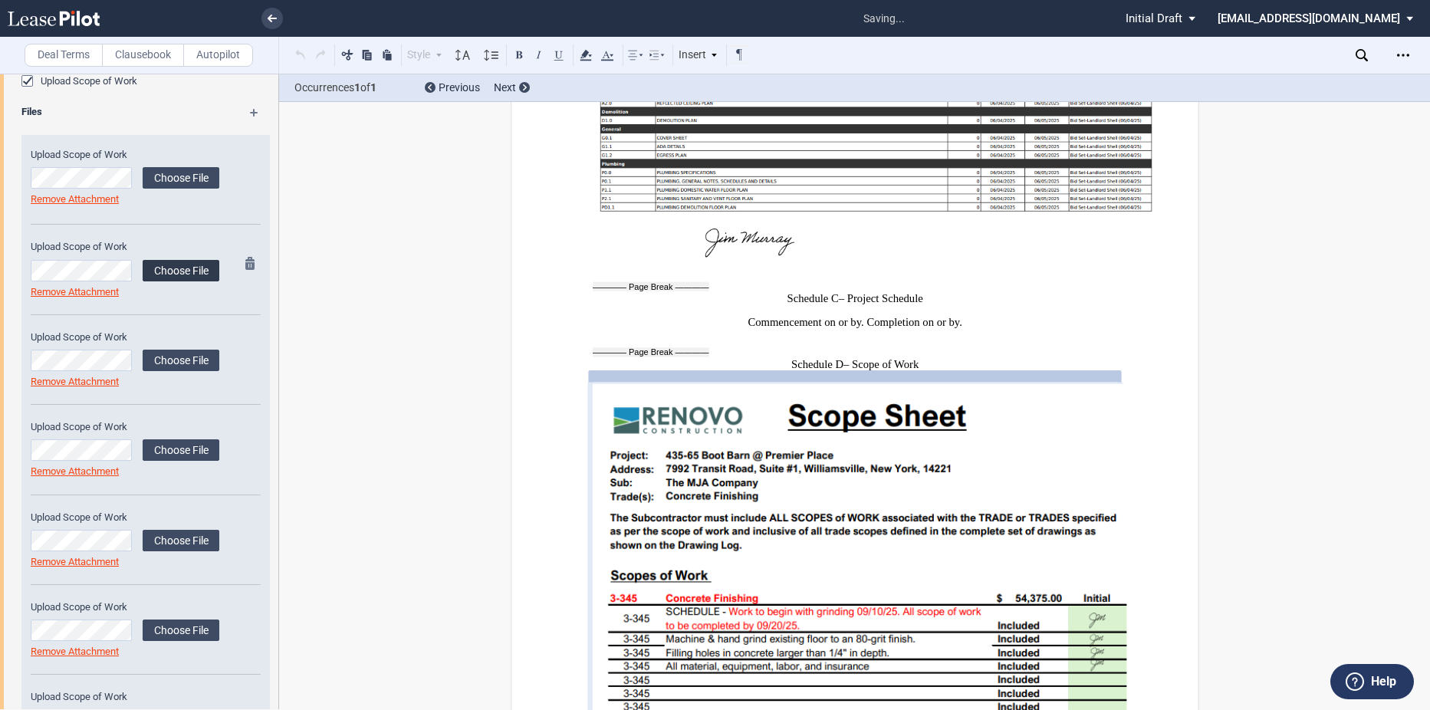
scroll to position [10903, 0]
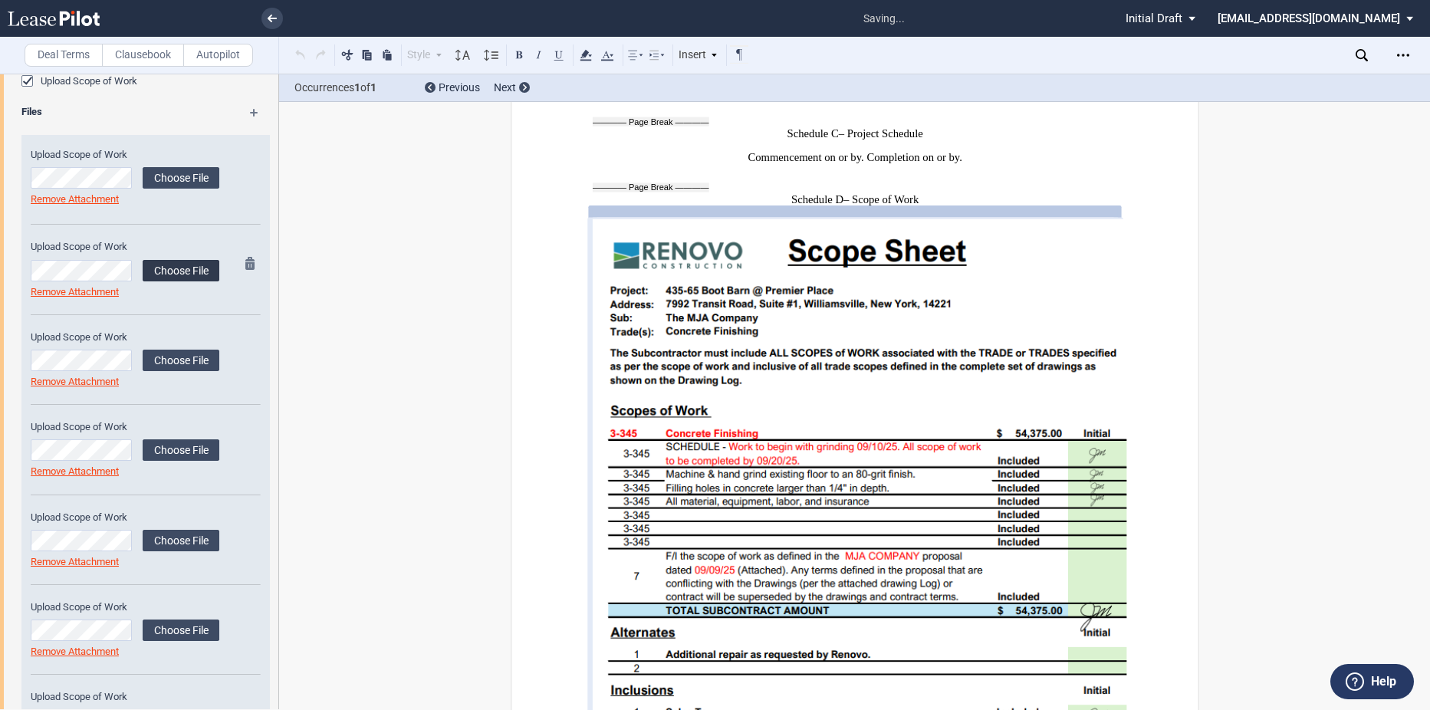
click at [180, 272] on label "Choose File" at bounding box center [181, 270] width 77 height 21
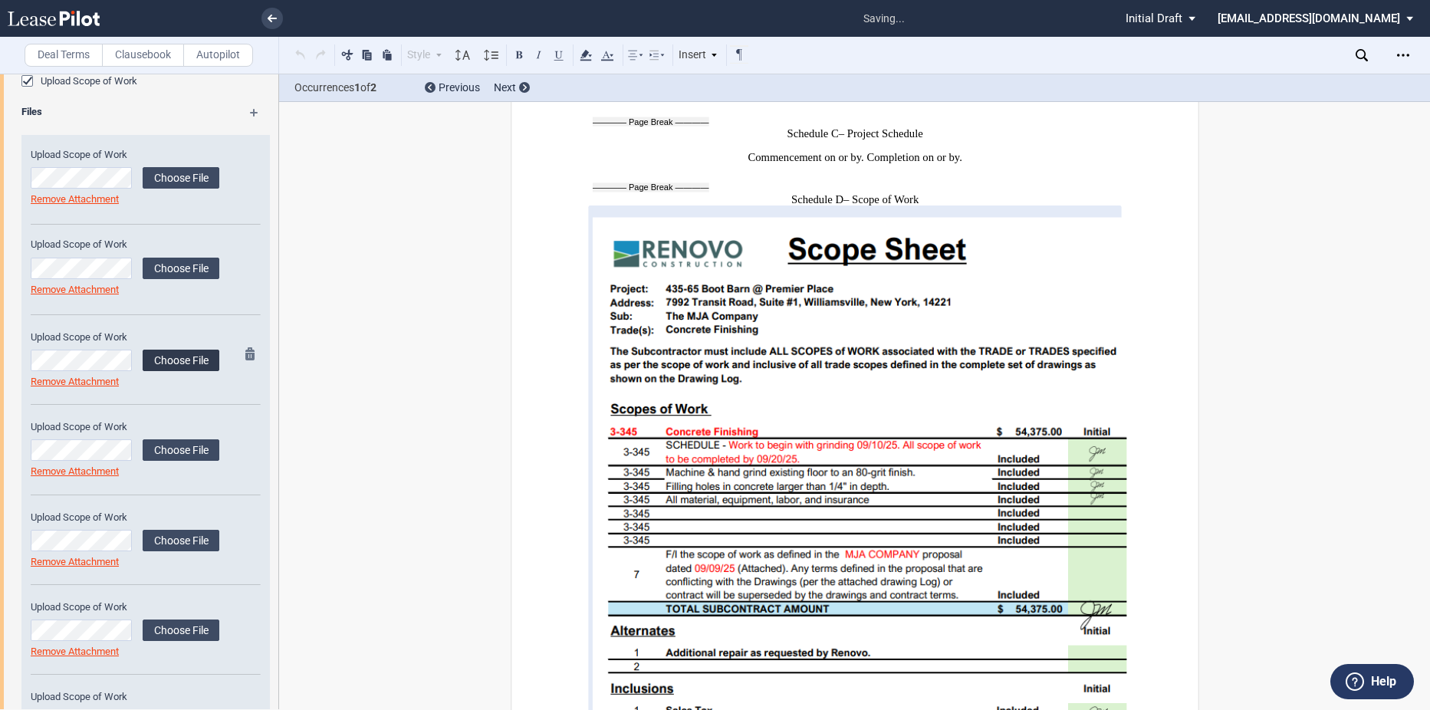
click at [191, 360] on label "Choose File" at bounding box center [181, 360] width 77 height 21
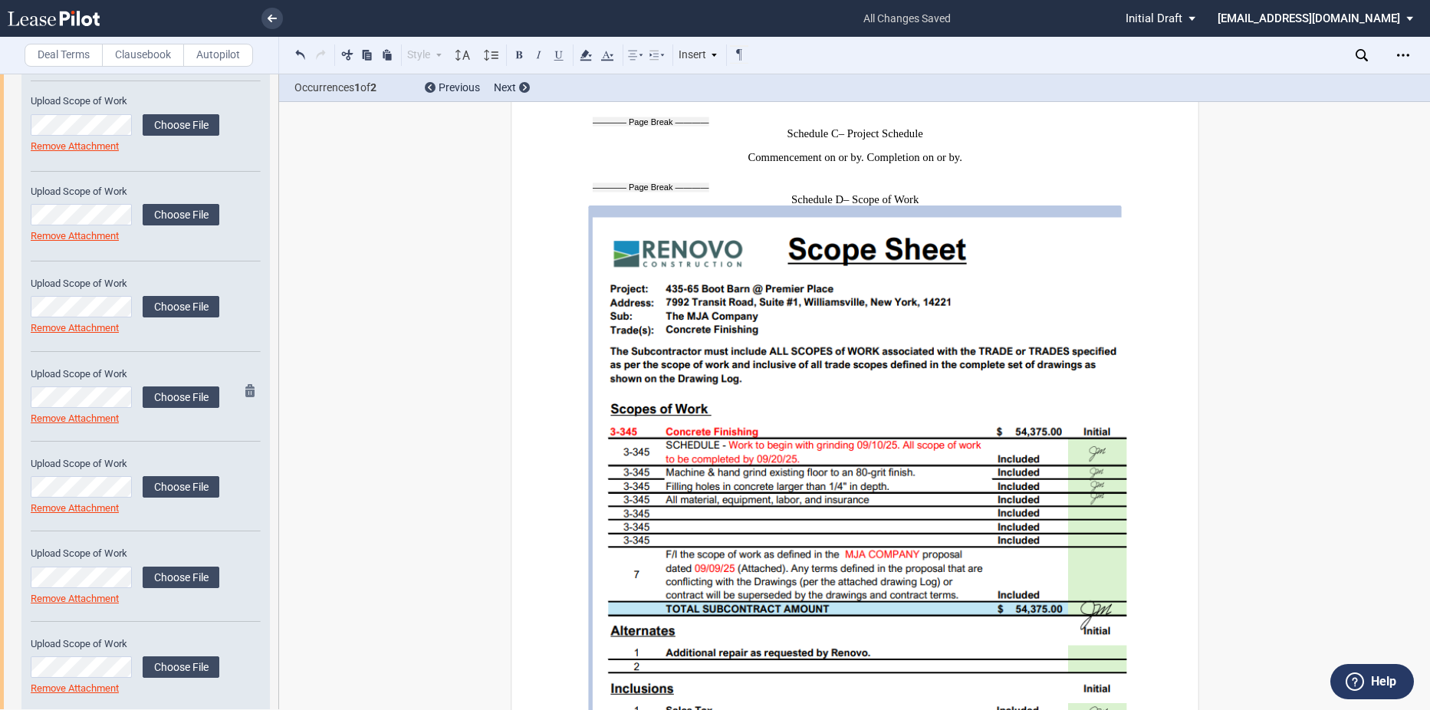
scroll to position [1604, 0]
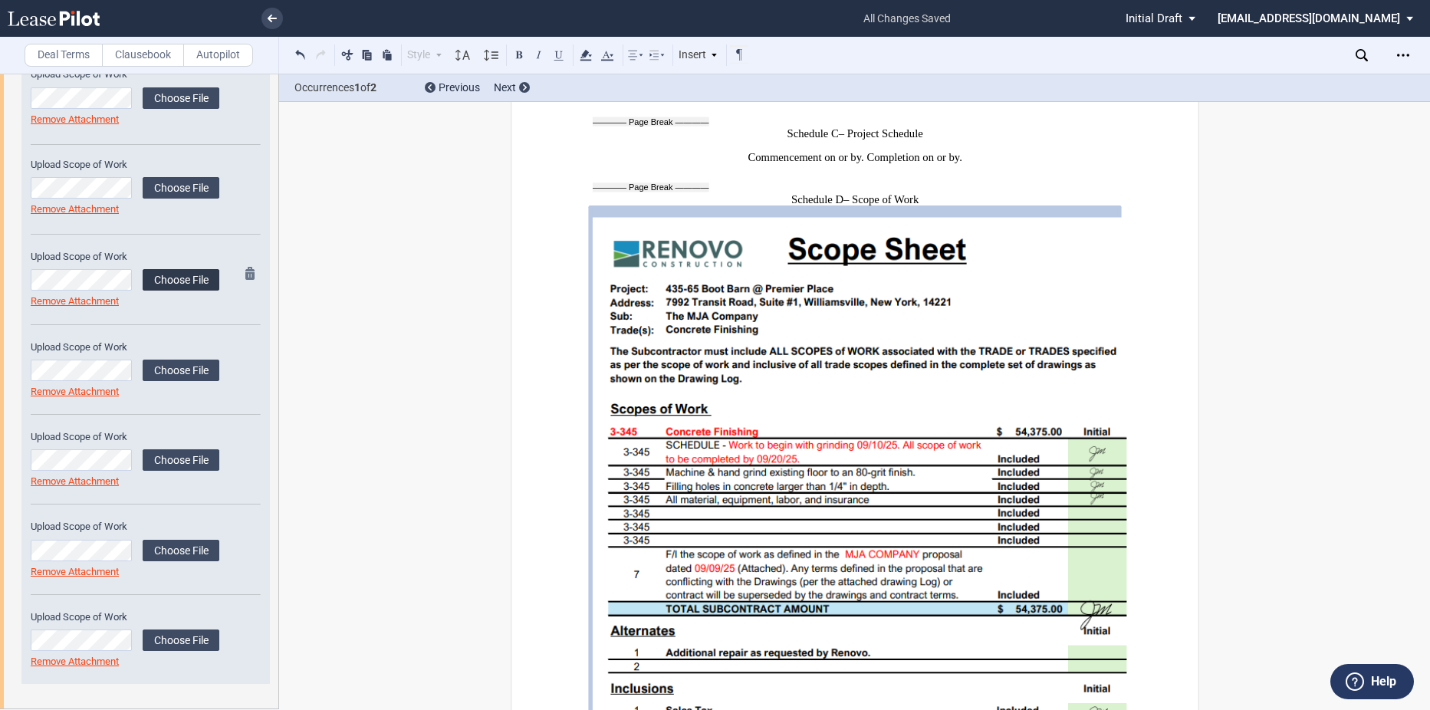
click at [153, 285] on label "Choose File" at bounding box center [181, 279] width 77 height 21
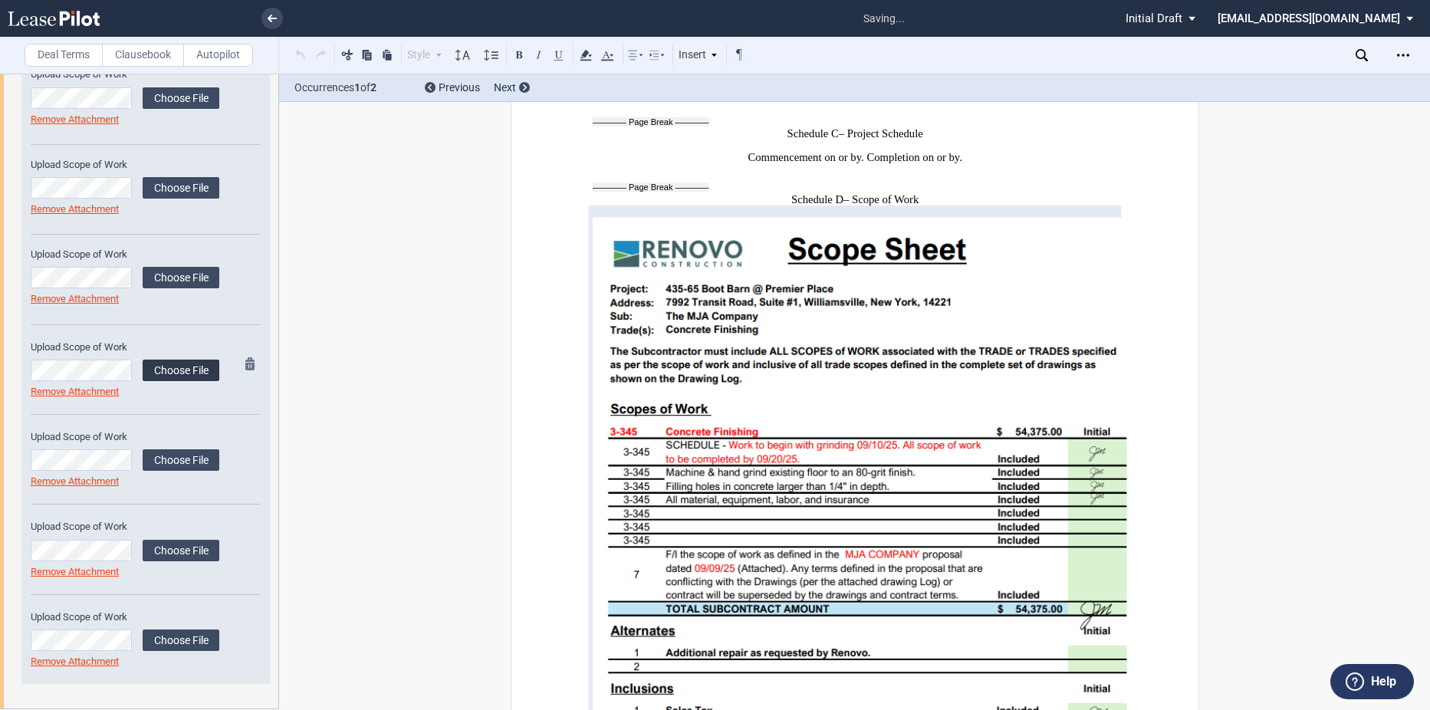
click at [187, 365] on label "Choose File" at bounding box center [181, 370] width 77 height 21
click at [202, 464] on label "Choose File" at bounding box center [181, 459] width 77 height 21
click at [184, 543] on label "Choose File" at bounding box center [181, 550] width 77 height 21
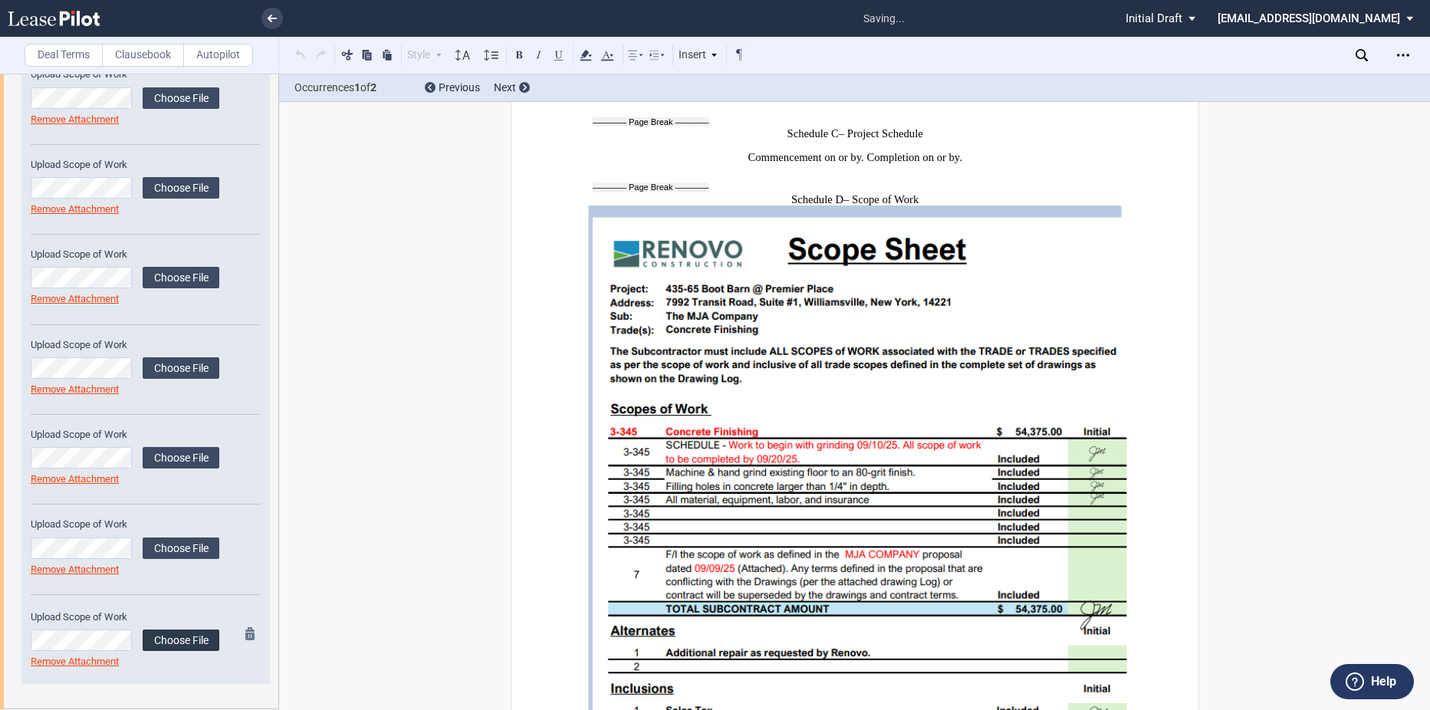
click at [160, 644] on label "Choose File" at bounding box center [181, 640] width 77 height 21
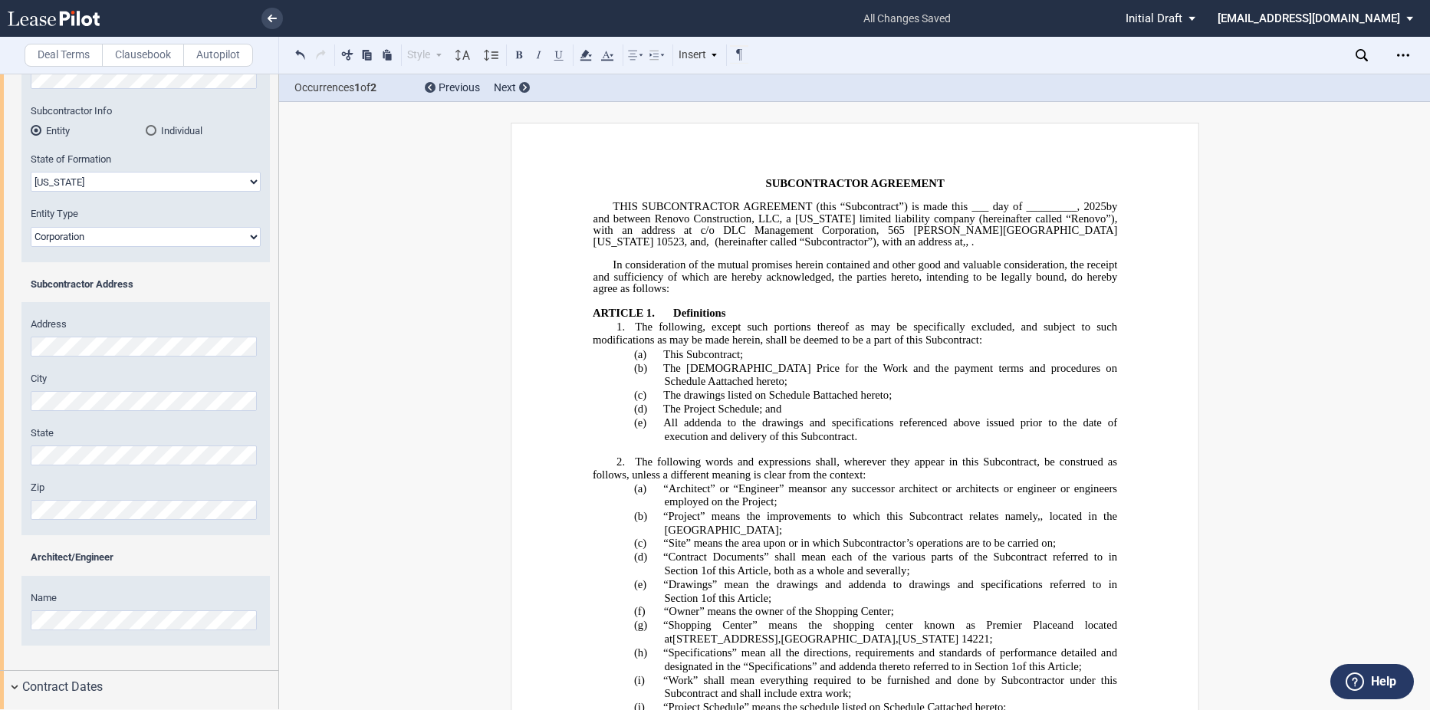
scroll to position [0, 0]
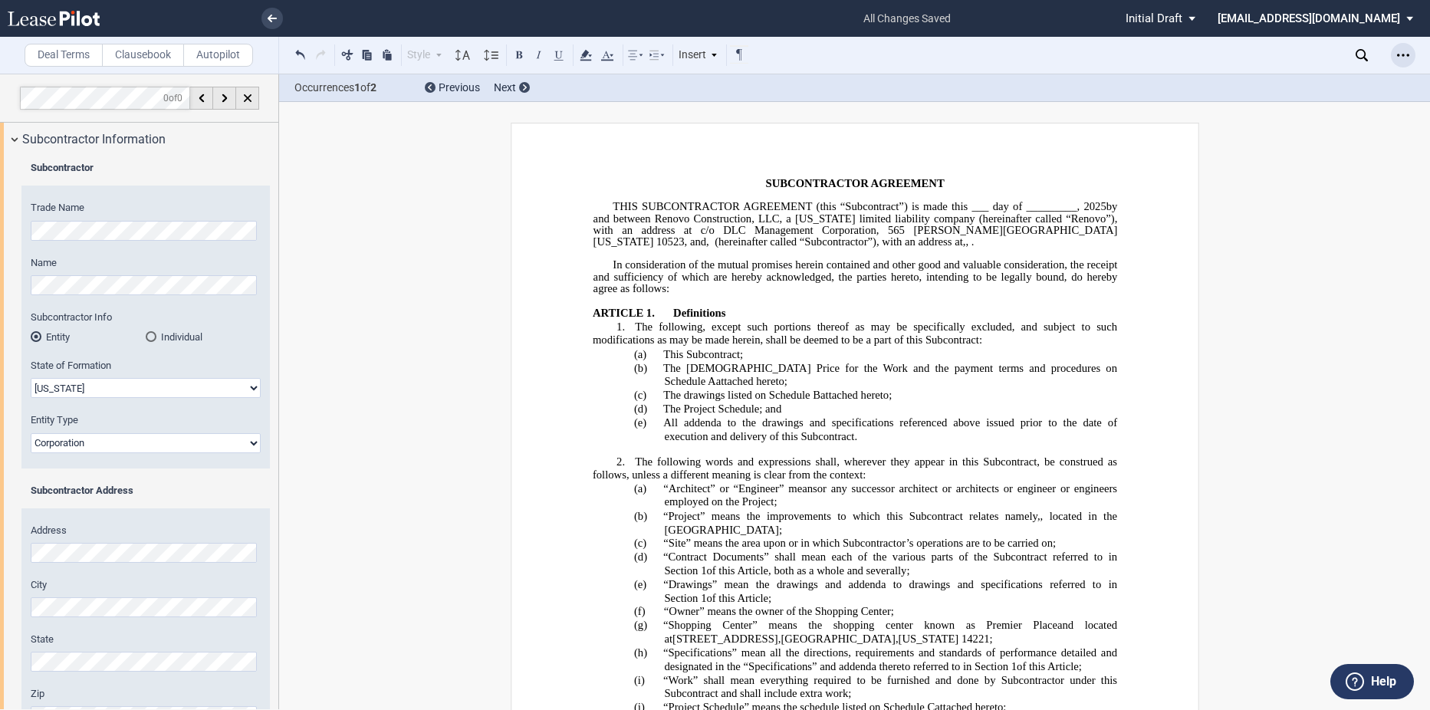
click at [1392, 57] on div "Open Lease options menu" at bounding box center [1403, 55] width 25 height 25
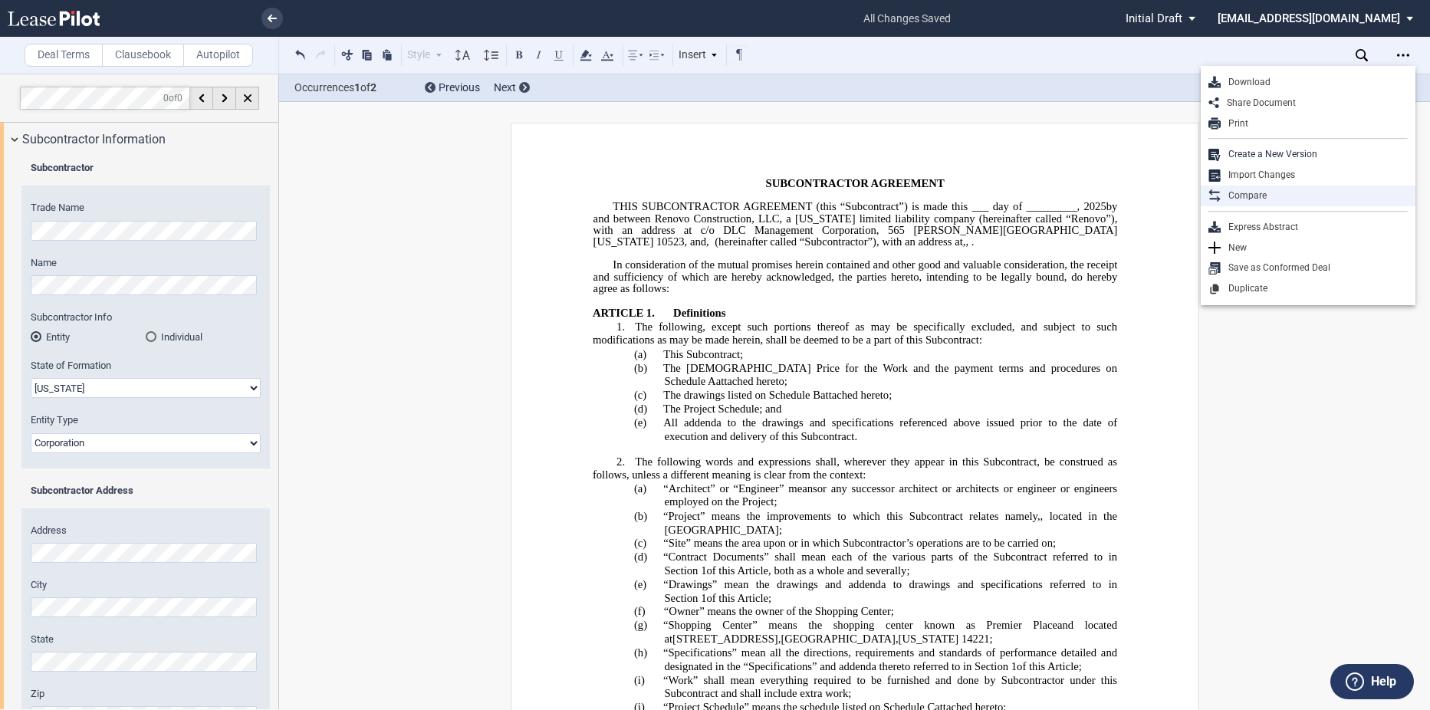
click at [1232, 191] on div "Compare" at bounding box center [1314, 195] width 187 height 13
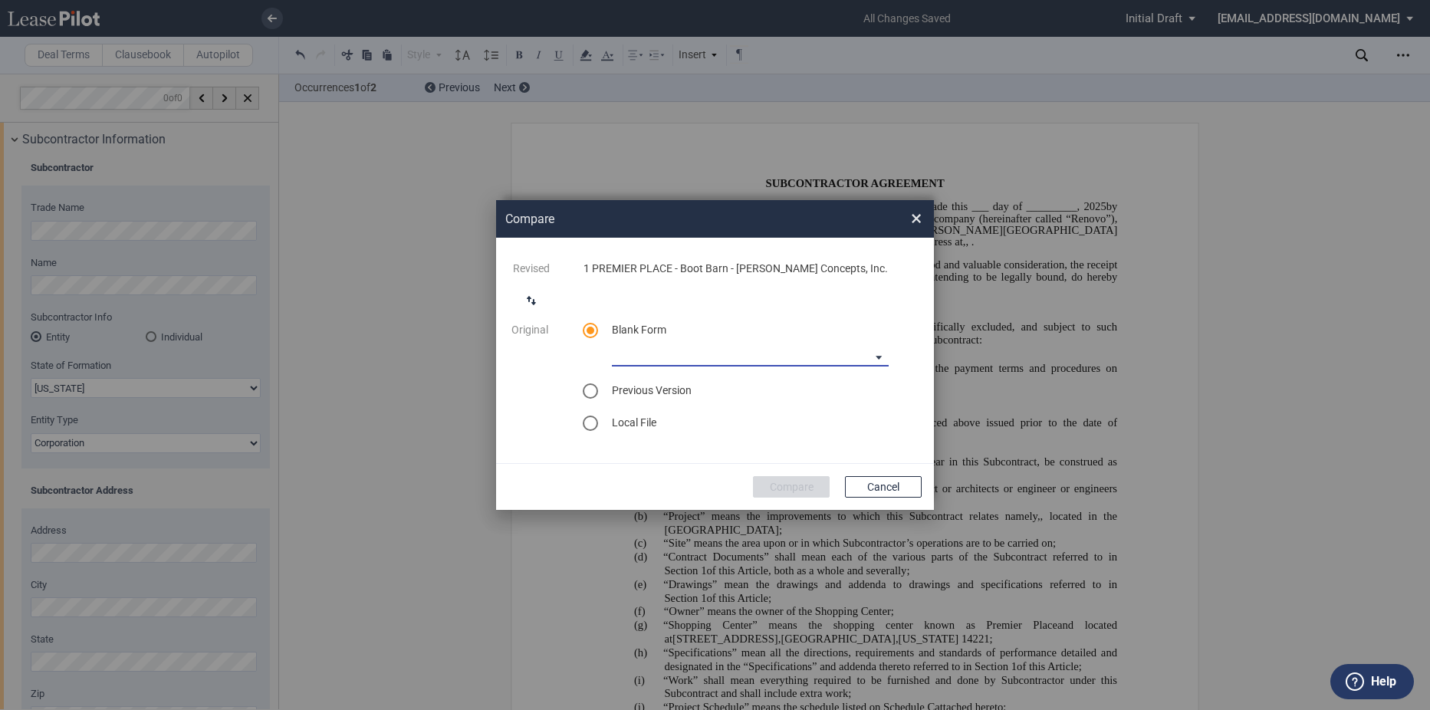
click at [688, 347] on md-select "90-10 Payment Blank Form (Construction Contract) [PHONE_NUMBER] Payment Blank F…" at bounding box center [750, 355] width 277 height 23
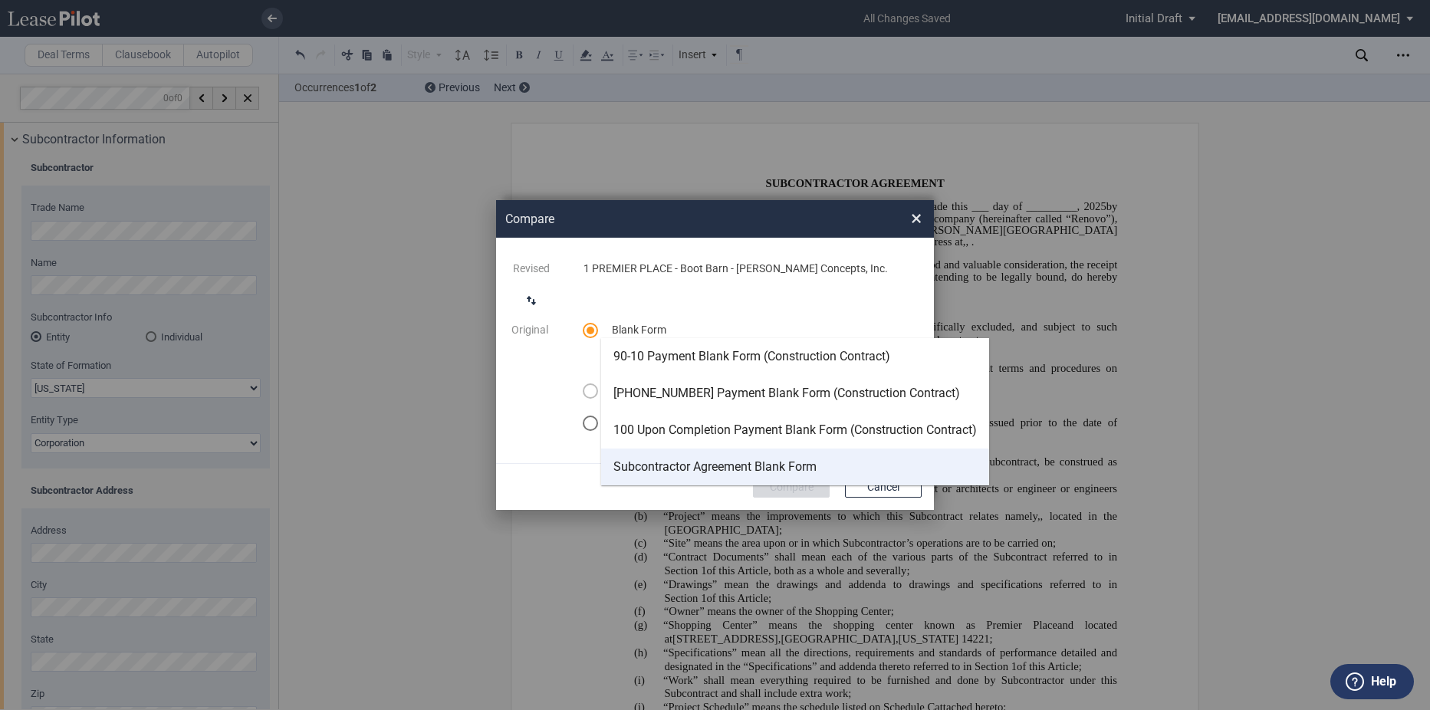
click at [681, 459] on div "Subcontractor Agreement Blank Form" at bounding box center [715, 467] width 203 height 17
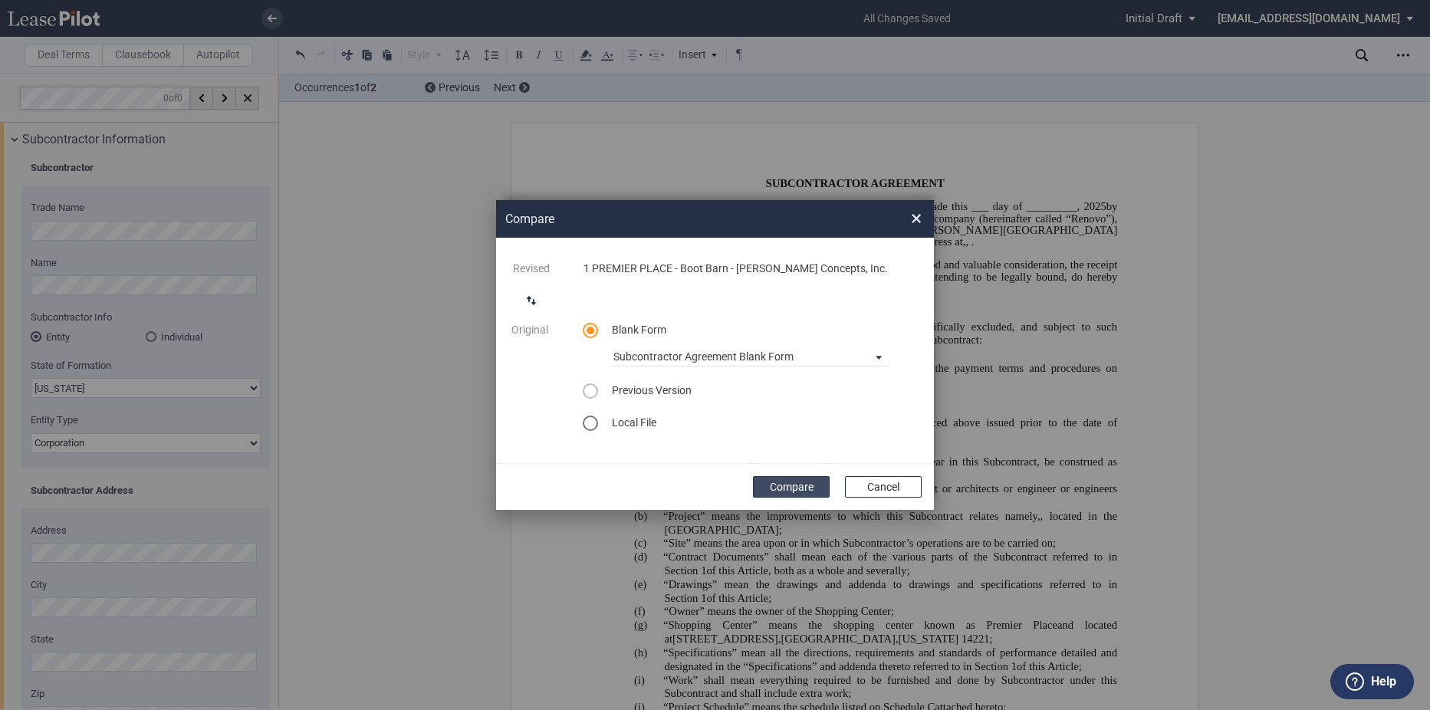
click at [782, 481] on button "Compare" at bounding box center [791, 486] width 77 height 21
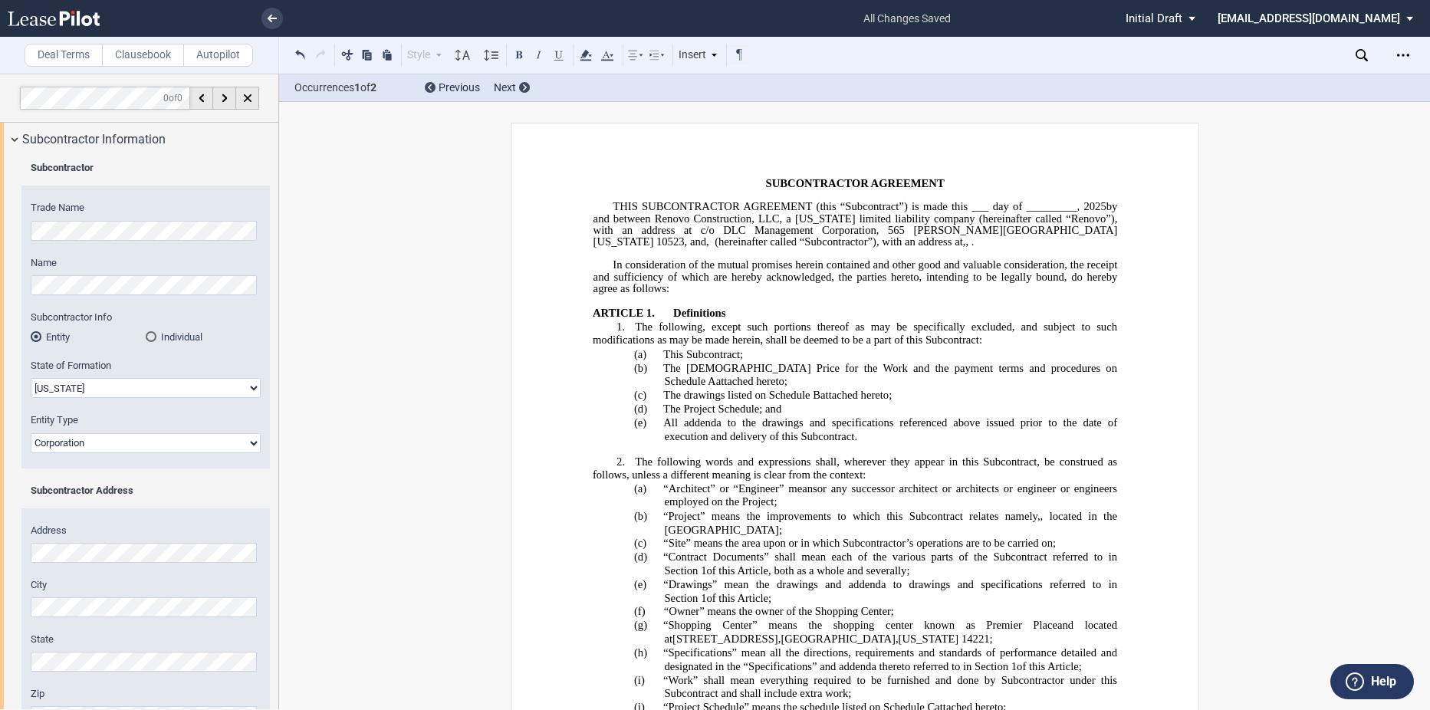
click at [1402, 109] on div "Deal Terms Clausebook Autopilot Style Normal 8pt 9pt 10pt 10.5pt 11pt 12pt 14pt…" at bounding box center [715, 392] width 1430 height 637
click at [1399, 58] on icon "Open Lease options menu" at bounding box center [1403, 55] width 12 height 12
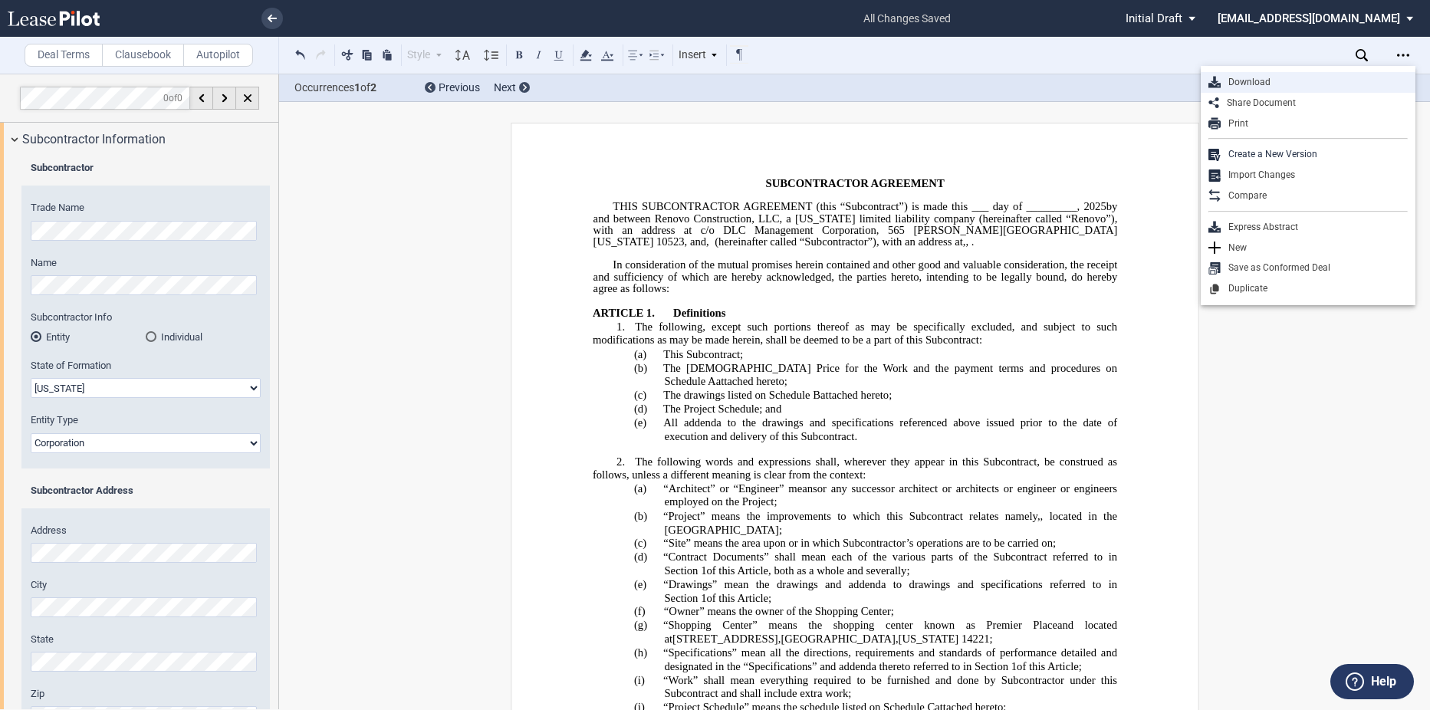
click at [1246, 75] on div "Download" at bounding box center [1308, 82] width 215 height 21
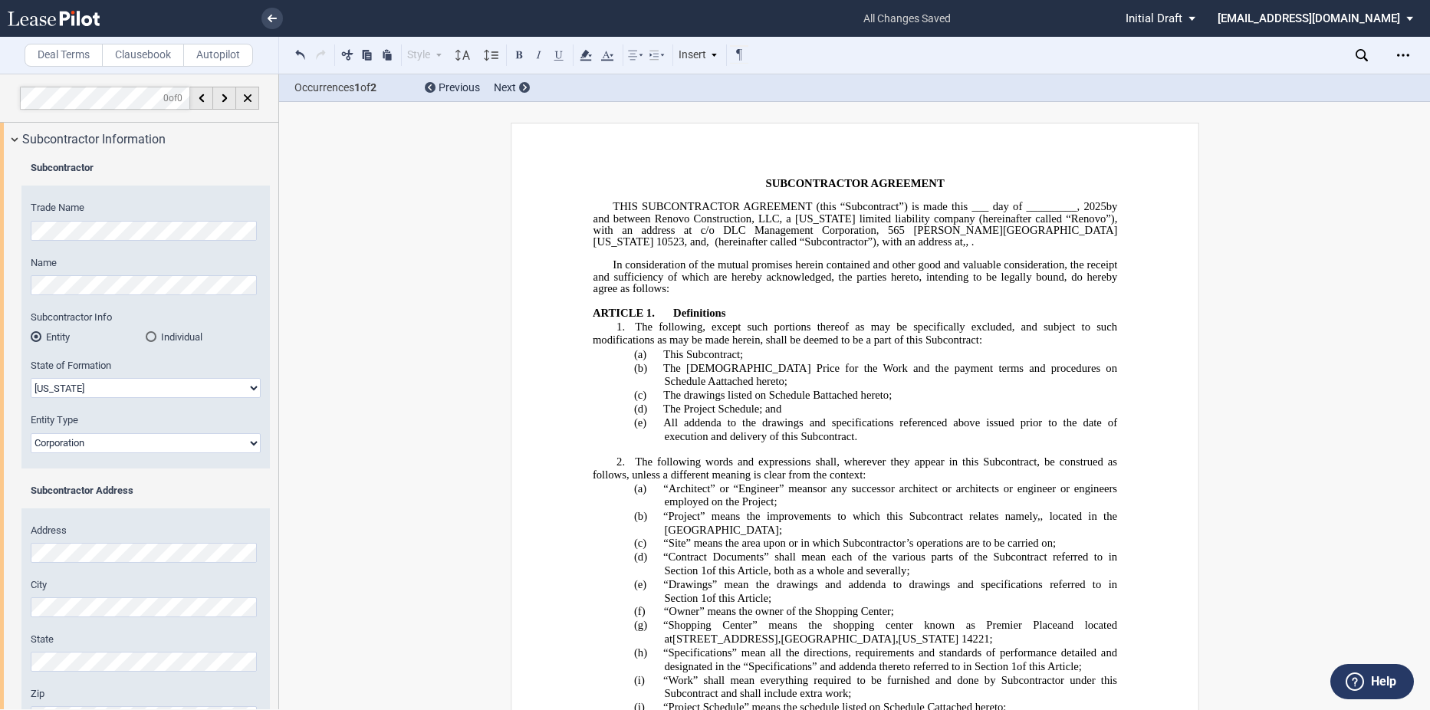
click at [1023, 285] on span "In consideration of the mutual promises herein contained and other good and val…" at bounding box center [856, 277] width 527 height 36
